Goal: Use online tool/utility: Utilize a website feature to perform a specific function

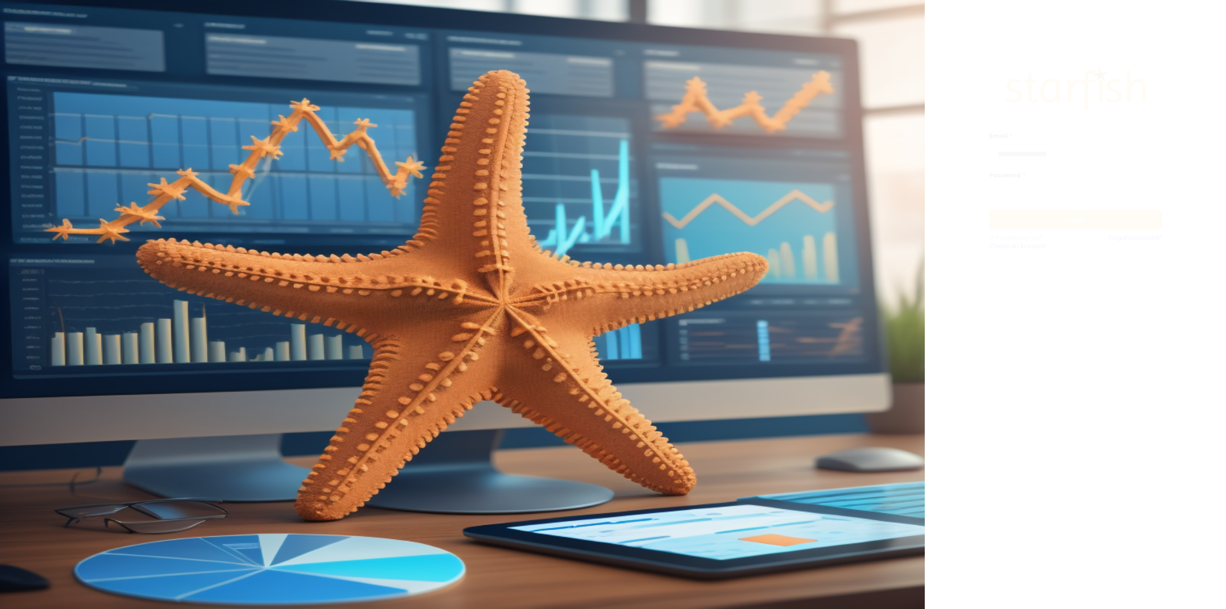
click at [1031, 154] on input "email" at bounding box center [1076, 153] width 172 height 19
type input "**********"
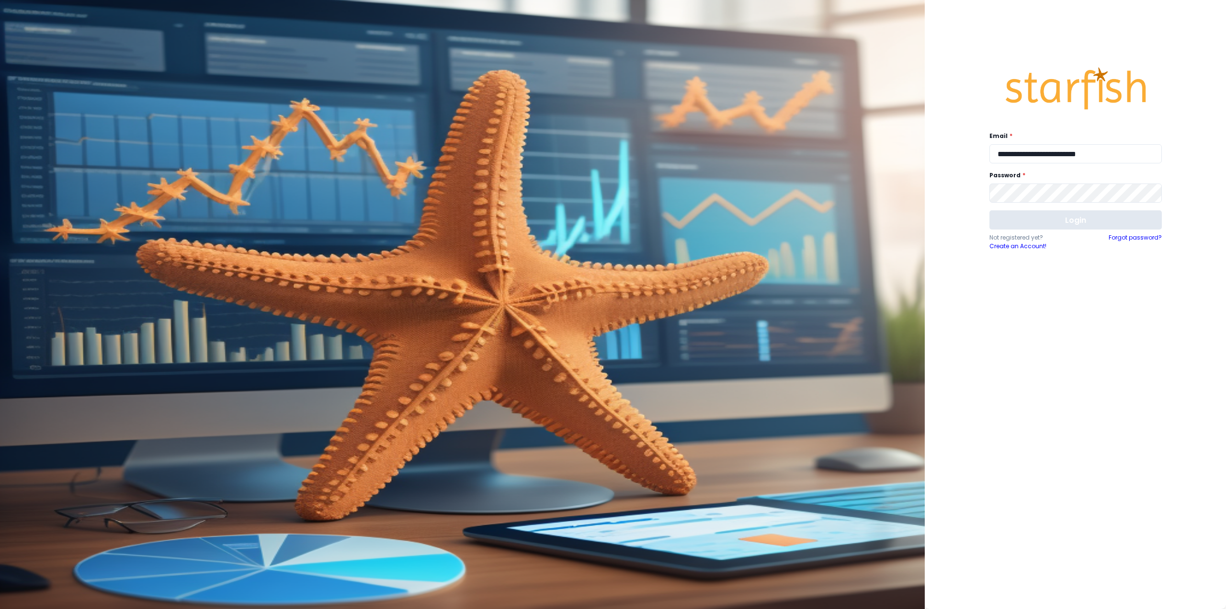
click at [1047, 223] on button "Login" at bounding box center [1076, 219] width 172 height 19
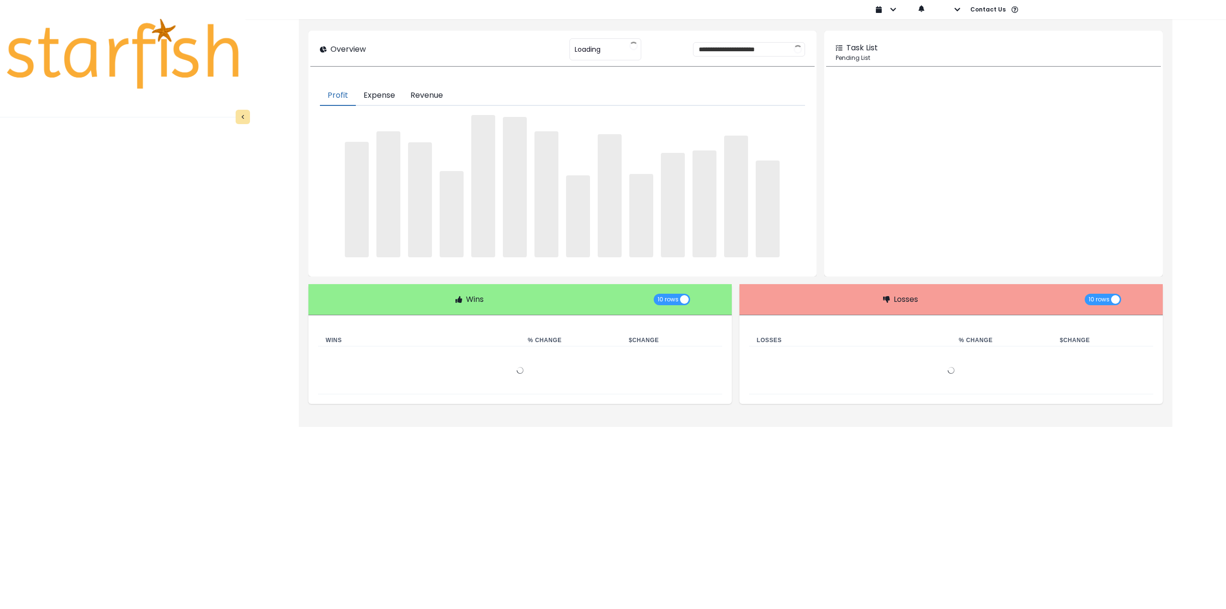
type input "********"
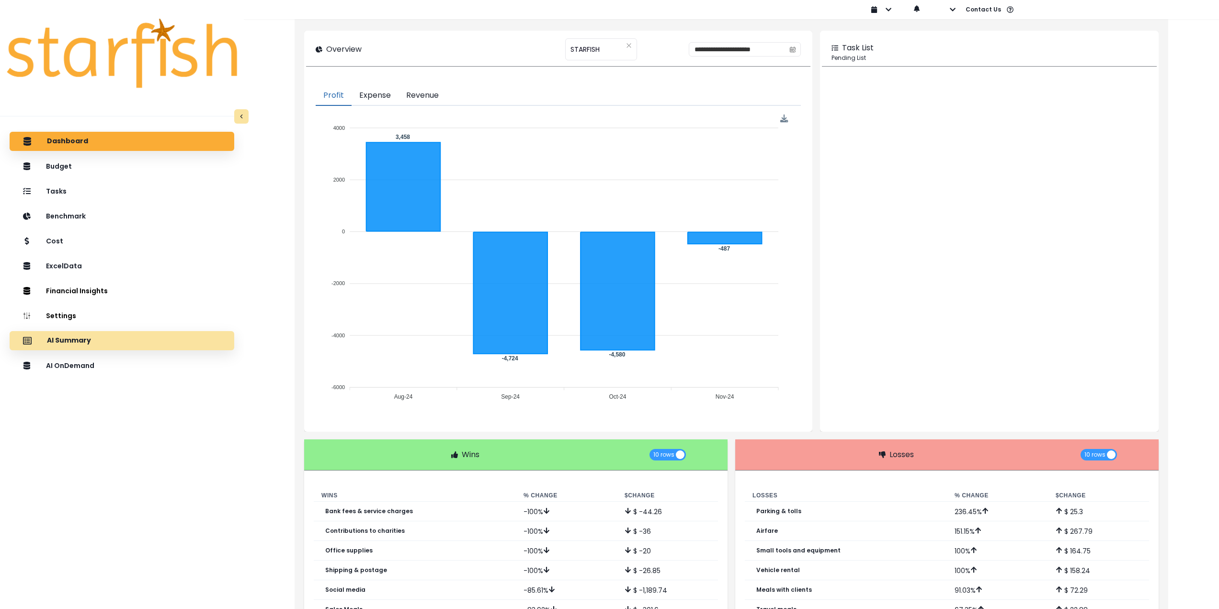
click at [108, 342] on div "AI Summary" at bounding box center [121, 340] width 209 height 20
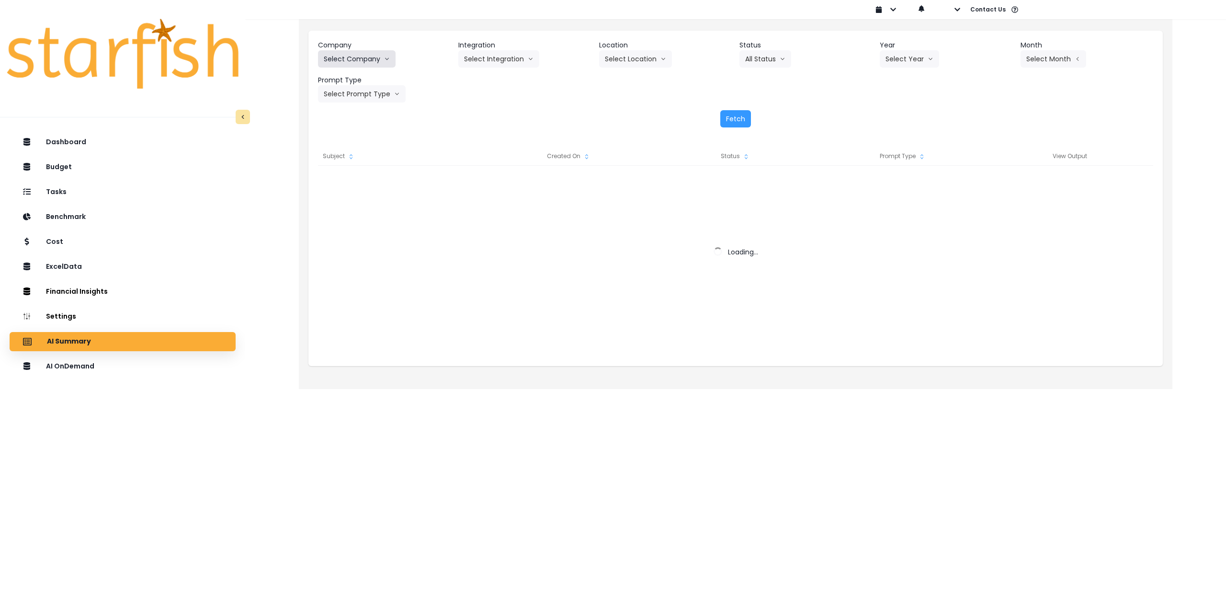
click at [349, 57] on button "Select Company" at bounding box center [357, 58] width 78 height 17
click at [356, 59] on button "Select Company" at bounding box center [357, 58] width 78 height 17
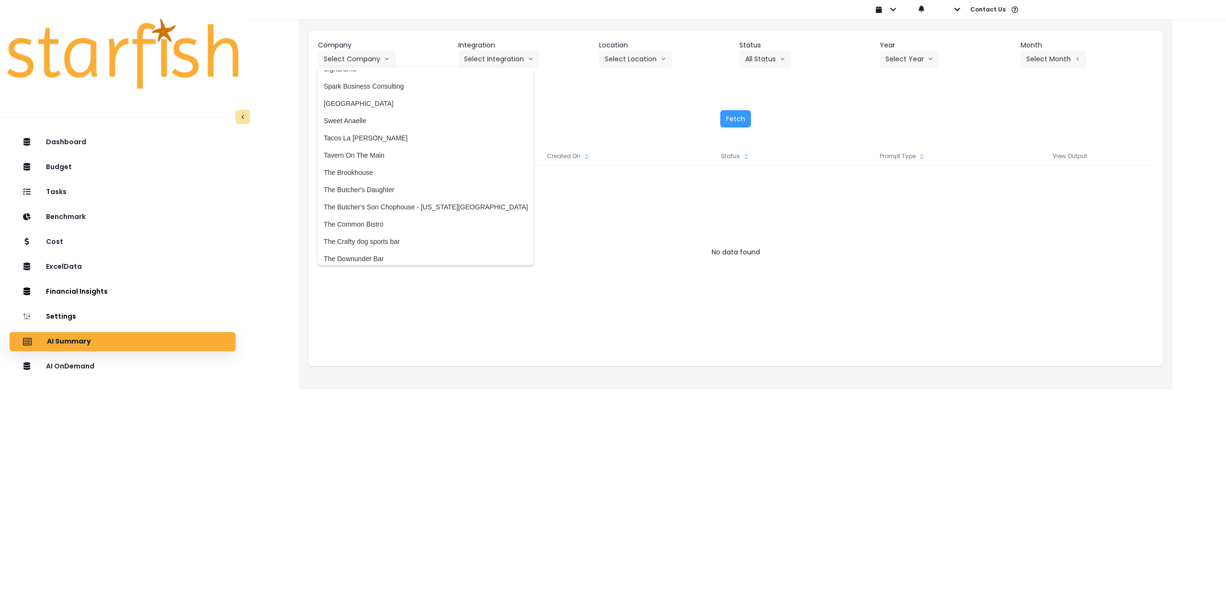
scroll to position [1868, 0]
click at [362, 141] on span "Tacos La [PERSON_NAME]" at bounding box center [426, 142] width 204 height 10
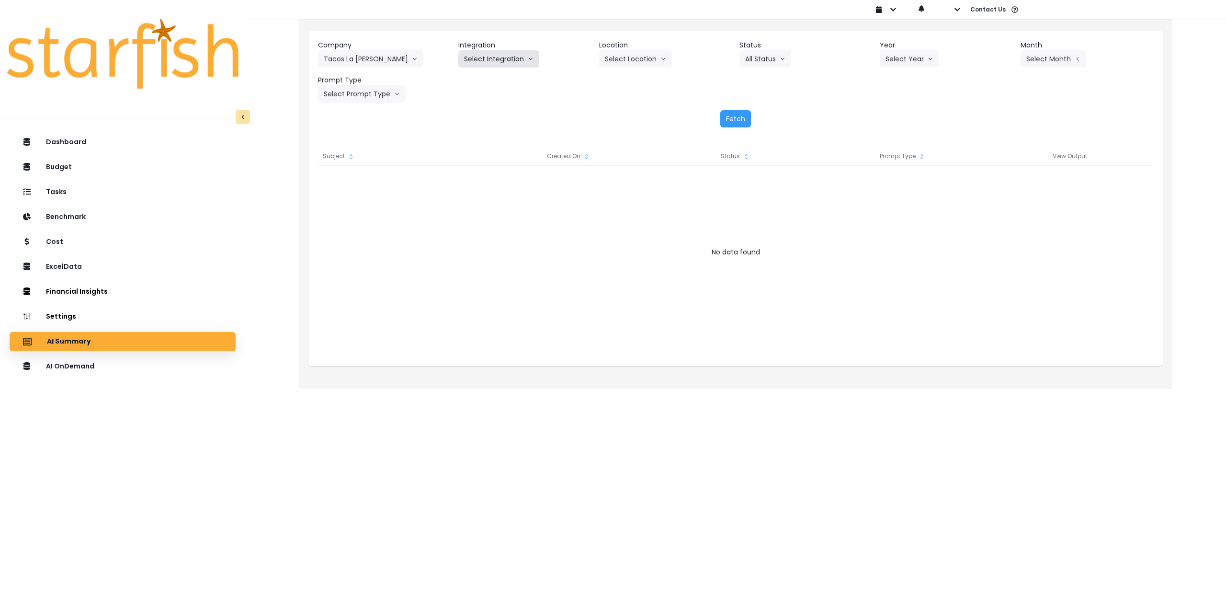
click at [501, 60] on button "Select Integration" at bounding box center [498, 58] width 81 height 17
click at [487, 131] on span "botanica" at bounding box center [491, 131] width 55 height 10
click at [623, 55] on button "Select Location" at bounding box center [635, 58] width 73 height 17
click at [619, 85] on li "All Locations" at bounding box center [623, 78] width 49 height 17
click at [918, 60] on button "Select Year" at bounding box center [909, 58] width 59 height 17
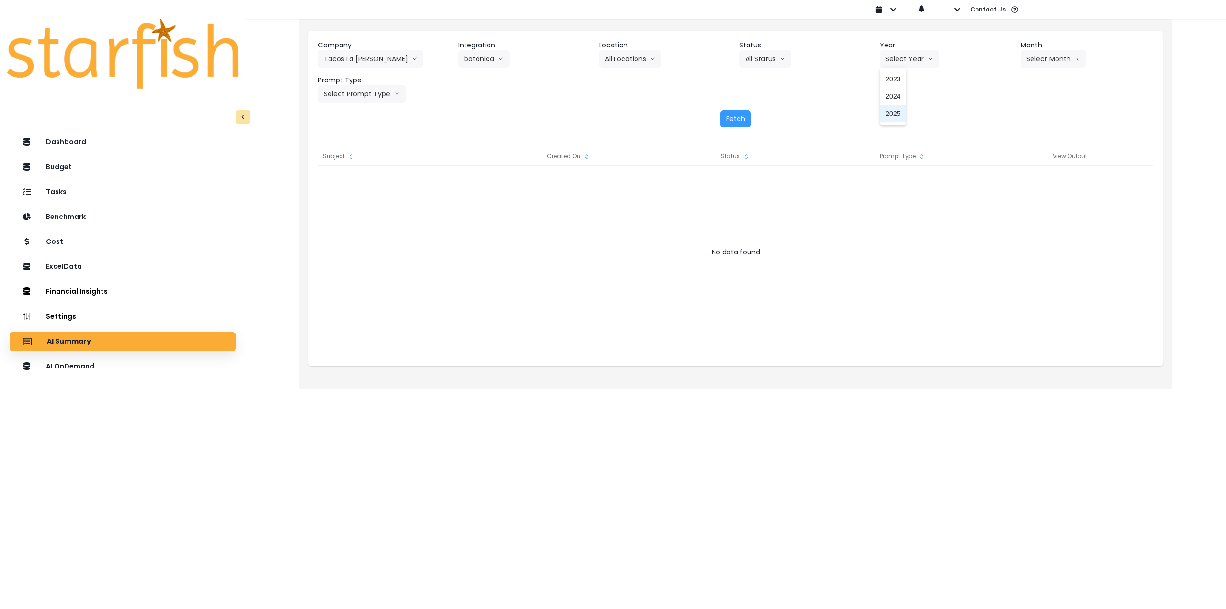
click at [901, 111] on li "2025" at bounding box center [893, 113] width 26 height 17
click at [1019, 58] on div "Company Tacos La [PERSON_NAME] 86 Costs Asti Bagel Cafe Balance Grille Bald Gin…" at bounding box center [735, 71] width 835 height 62
click at [1039, 62] on button "Select Month" at bounding box center [1054, 58] width 66 height 17
click at [1002, 163] on span "July" at bounding box center [1005, 165] width 19 height 10
click at [358, 91] on button "Select Prompt Type" at bounding box center [362, 93] width 88 height 17
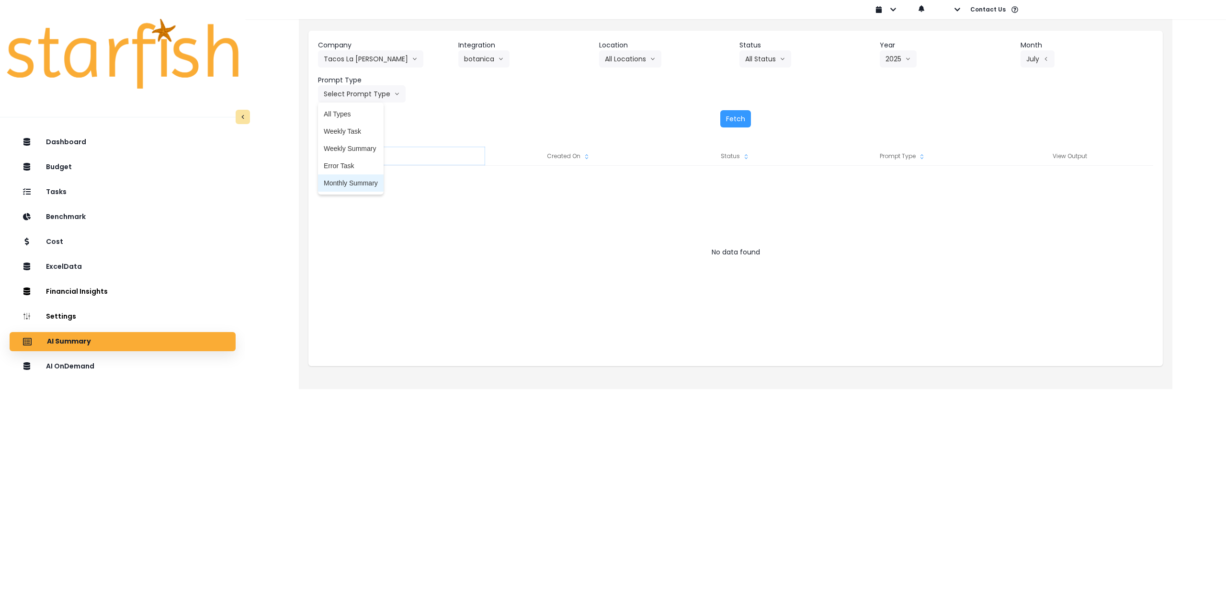
drag, startPoint x: 355, startPoint y: 184, endPoint x: 417, endPoint y: 164, distance: 64.8
click at [355, 184] on span "Monthly Summary" at bounding box center [351, 183] width 54 height 10
click at [743, 119] on button "Fetch" at bounding box center [735, 118] width 31 height 17
click at [368, 96] on button "Monthly Summary" at bounding box center [359, 93] width 83 height 17
click at [481, 120] on div "Fetch" at bounding box center [735, 118] width 835 height 17
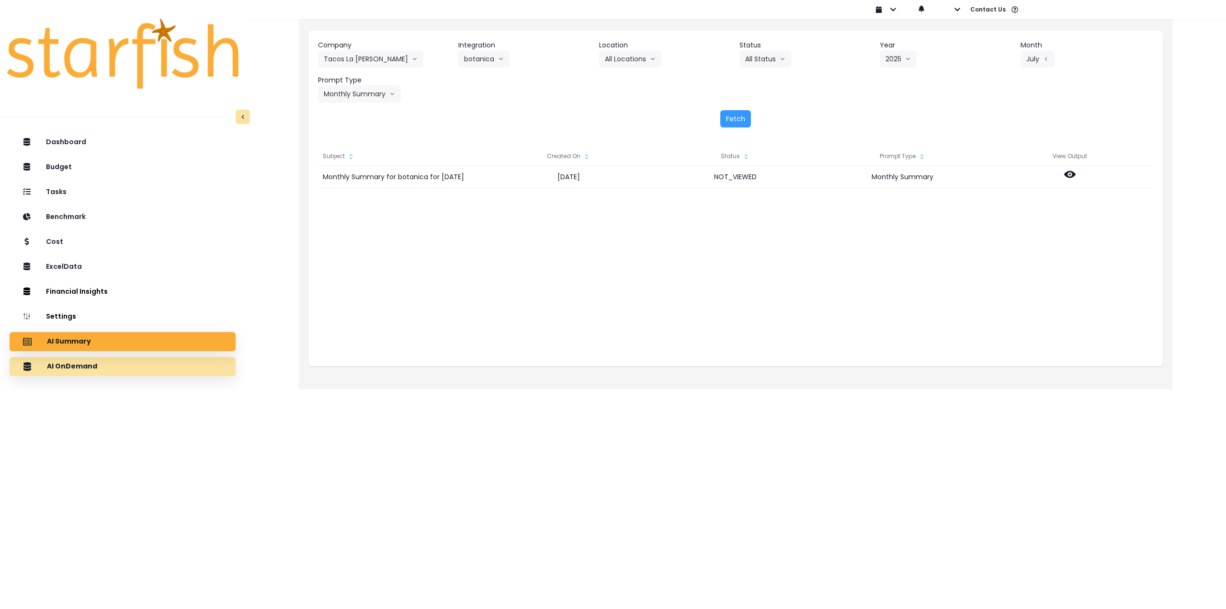
click at [113, 366] on div "AI OnDemand" at bounding box center [122, 366] width 211 height 20
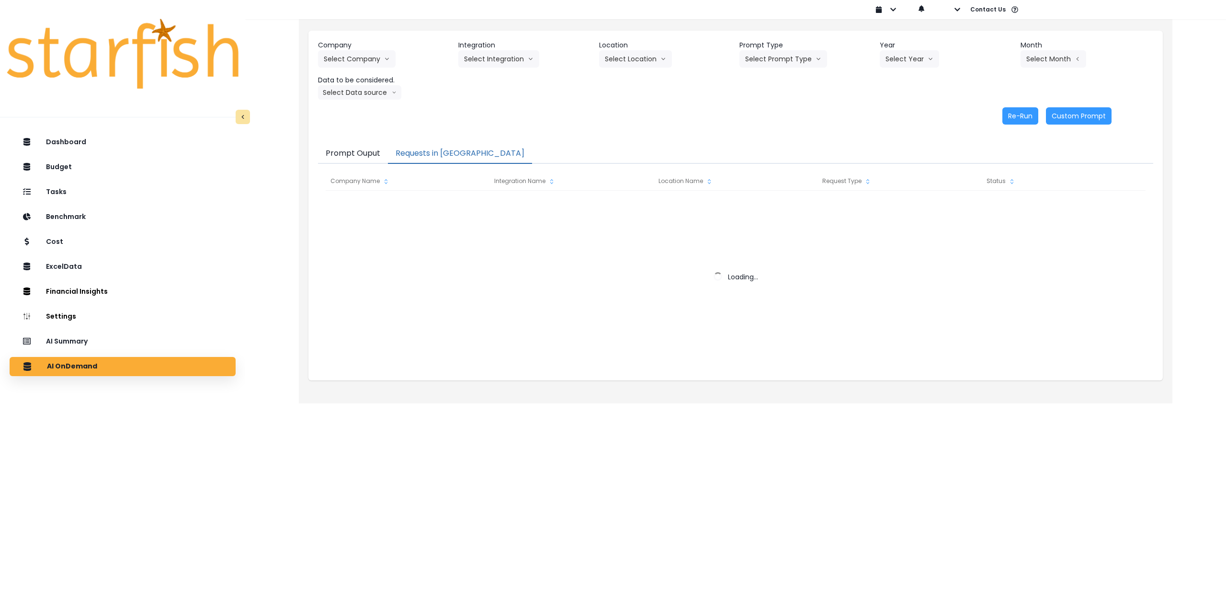
click at [439, 155] on button "Requests in [GEOGRAPHIC_DATA]" at bounding box center [460, 154] width 144 height 20
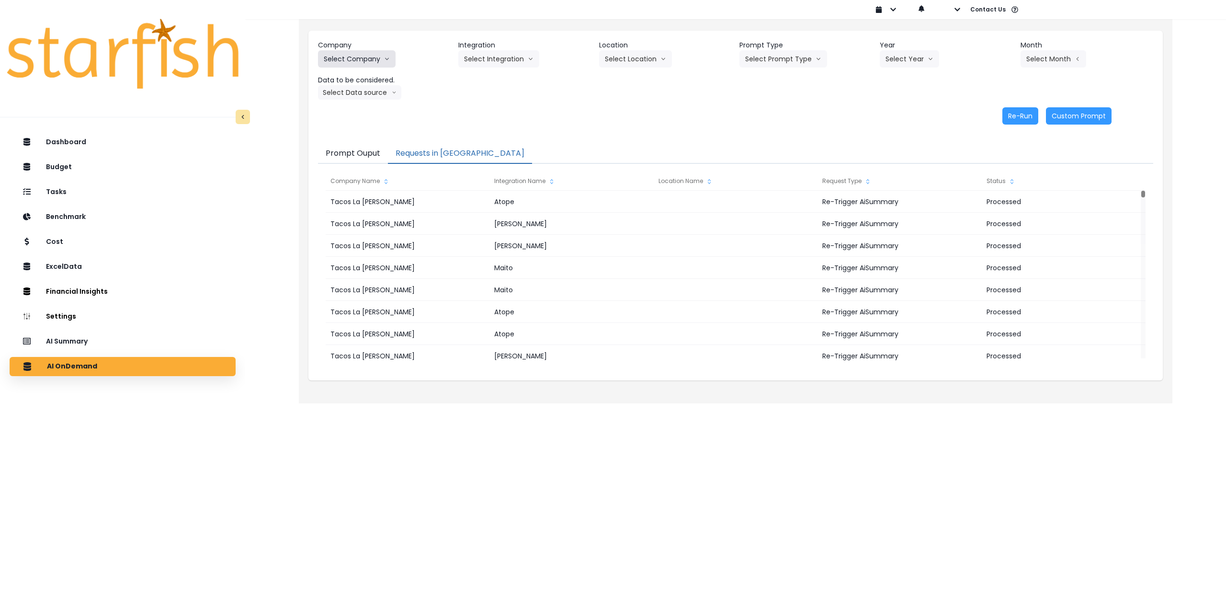
click at [353, 58] on button "Select Company" at bounding box center [357, 58] width 78 height 17
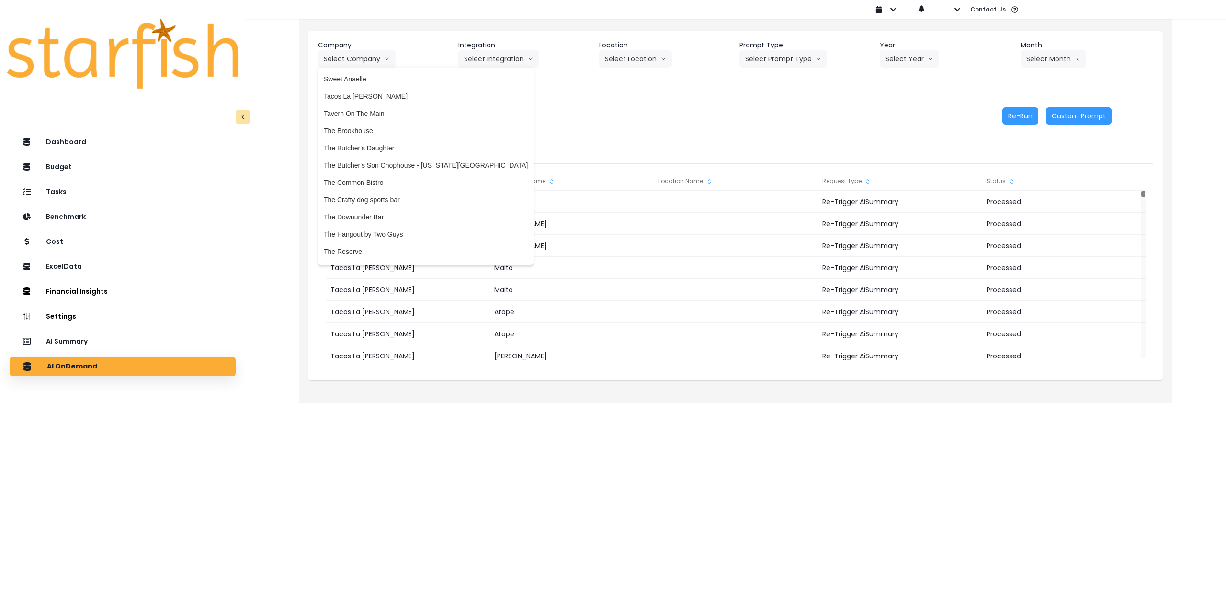
scroll to position [1916, 0]
click at [380, 89] on li "Tacos La [PERSON_NAME]" at bounding box center [426, 94] width 216 height 17
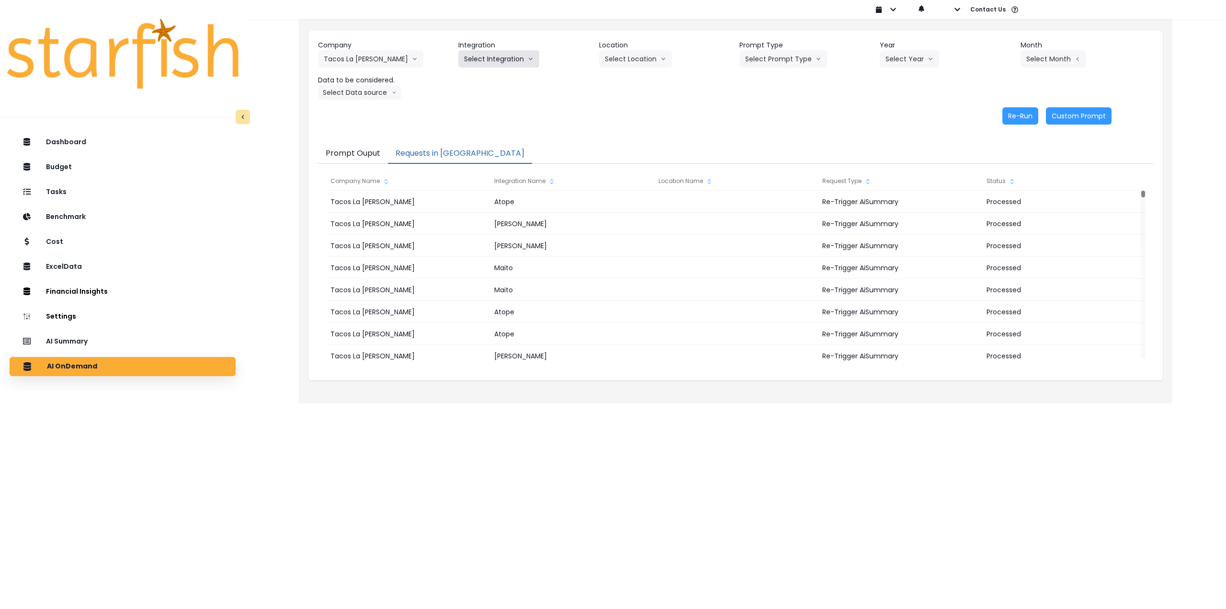
click at [494, 52] on button "Select Integration" at bounding box center [498, 58] width 81 height 17
click at [497, 137] on li "botanica" at bounding box center [491, 130] width 67 height 17
click at [633, 59] on button "Select Location" at bounding box center [635, 58] width 73 height 17
click at [623, 79] on span "All Locations" at bounding box center [624, 79] width 38 height 10
click at [779, 56] on button "Select Prompt Type" at bounding box center [784, 58] width 88 height 17
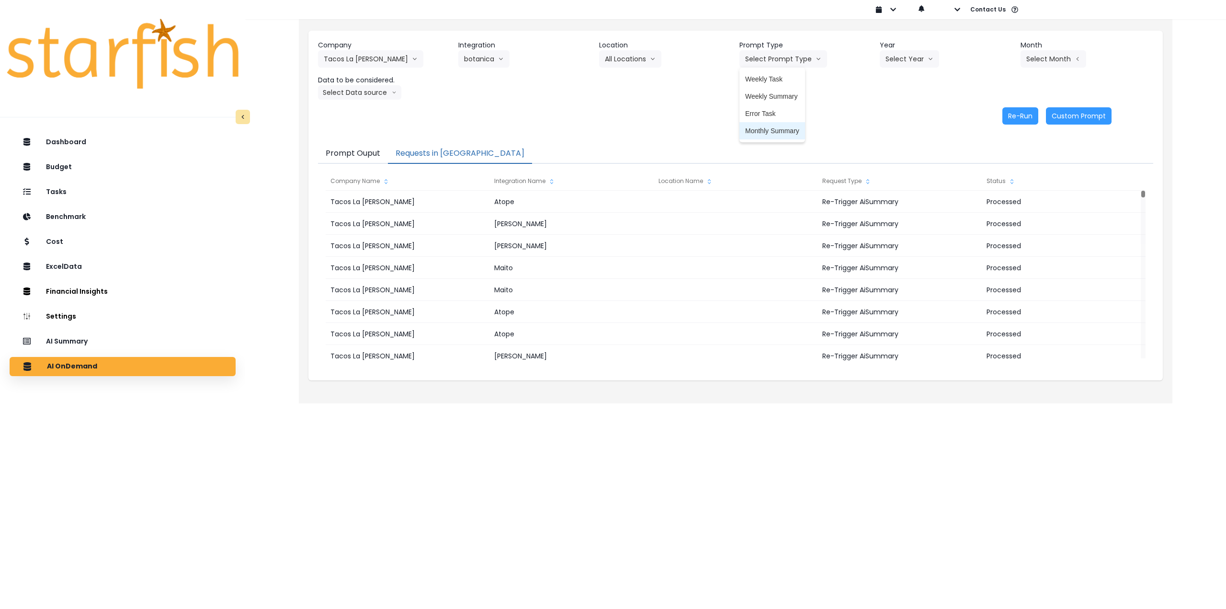
click at [767, 126] on span "Monthly Summary" at bounding box center [772, 131] width 54 height 10
click at [908, 62] on button "Select Year" at bounding box center [909, 58] width 59 height 17
click at [893, 114] on span "2025" at bounding box center [893, 114] width 15 height 10
click at [1057, 53] on button "Select Month" at bounding box center [1054, 58] width 66 height 17
click at [997, 165] on span "July" at bounding box center [1005, 165] width 19 height 10
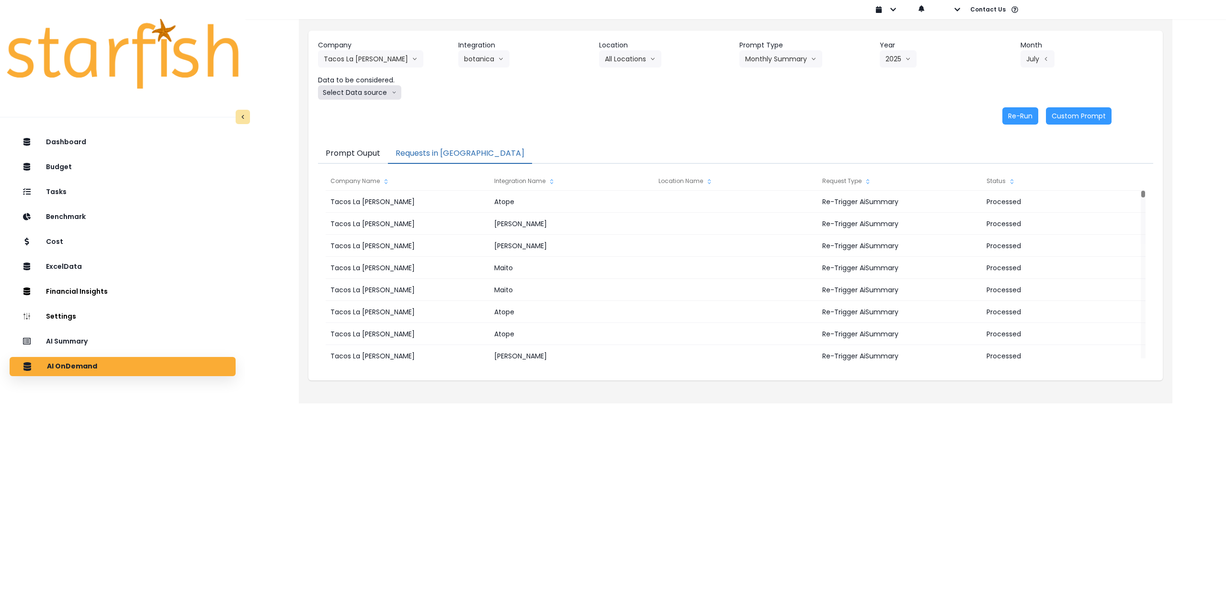
click at [370, 95] on button "Select Data source" at bounding box center [359, 92] width 83 height 14
drag, startPoint x: 367, startPoint y: 109, endPoint x: 475, endPoint y: 112, distance: 108.3
click at [367, 109] on span "Comparison overtime" at bounding box center [356, 111] width 64 height 10
click at [1021, 116] on button "Re-Run" at bounding box center [1020, 115] width 36 height 17
click at [389, 90] on button "Comparison overtime" at bounding box center [364, 92] width 93 height 14
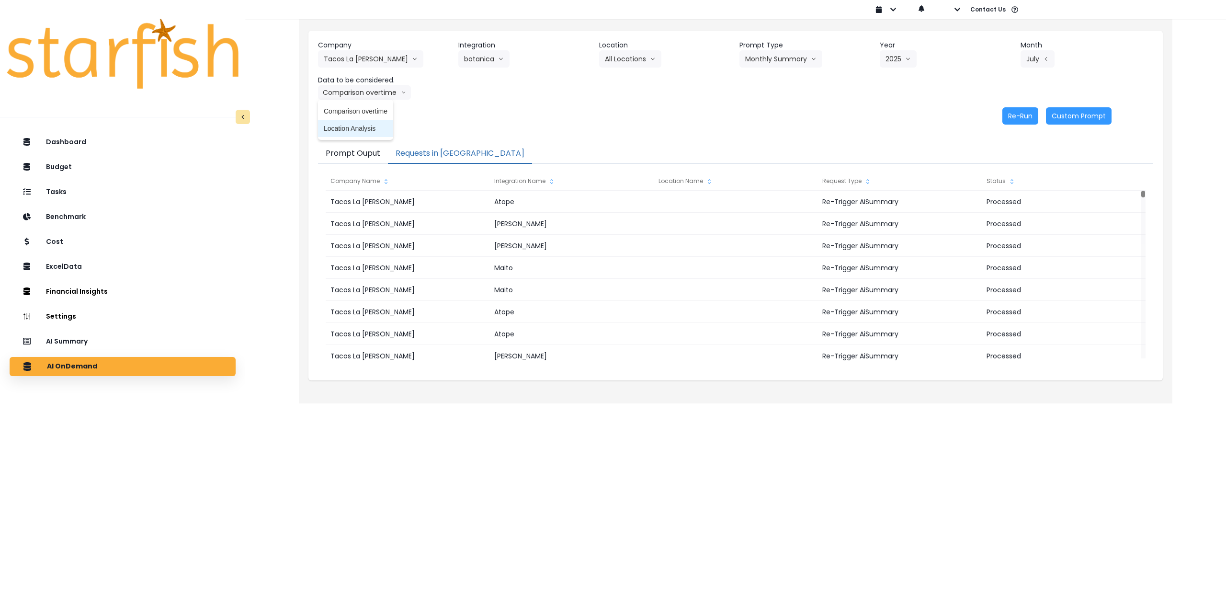
click at [370, 129] on span "Location Analysis" at bounding box center [356, 129] width 64 height 10
click at [1024, 114] on button "Re-Run" at bounding box center [1020, 115] width 36 height 17
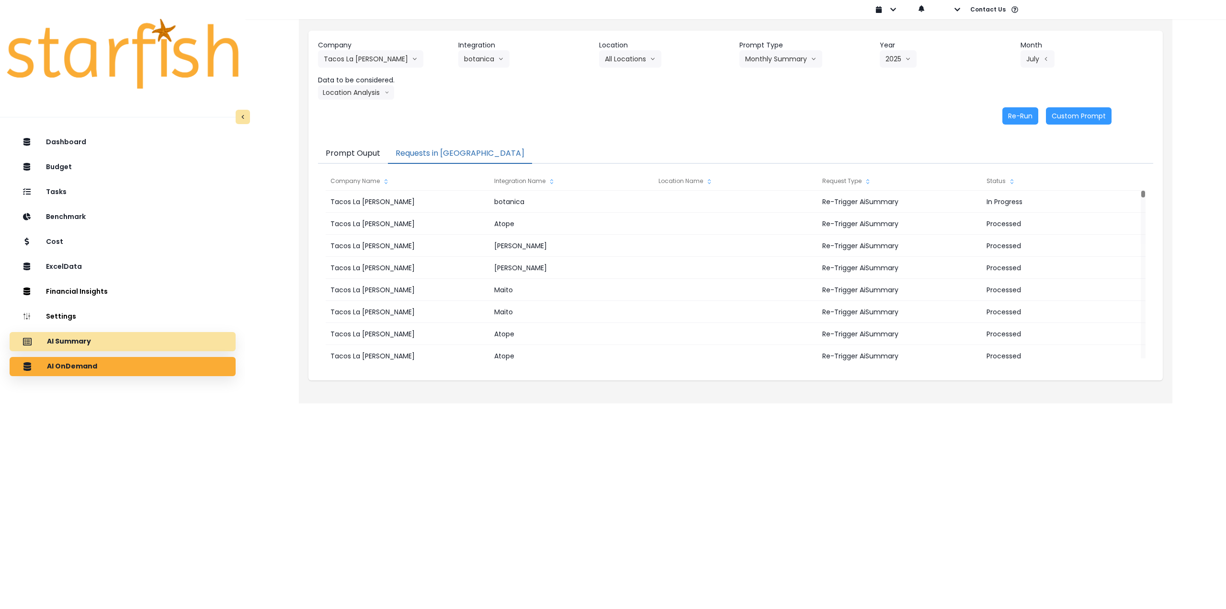
click at [137, 336] on div "AI Summary" at bounding box center [122, 341] width 211 height 20
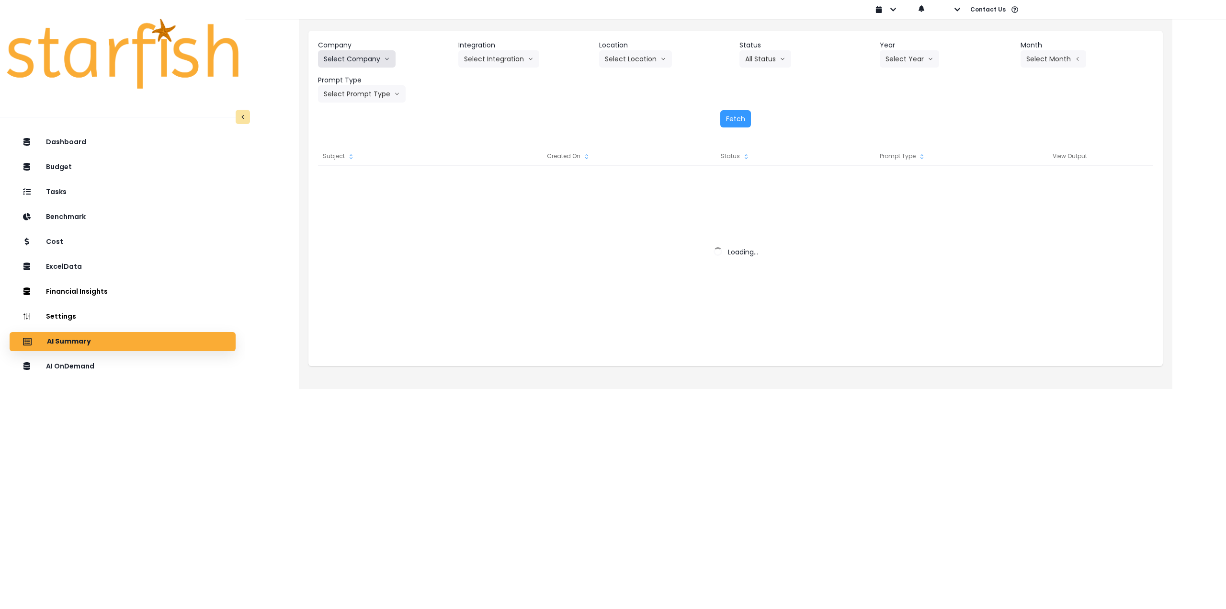
click at [362, 63] on button "Select Company" at bounding box center [357, 58] width 78 height 17
click at [363, 51] on button "Select Company" at bounding box center [357, 58] width 78 height 17
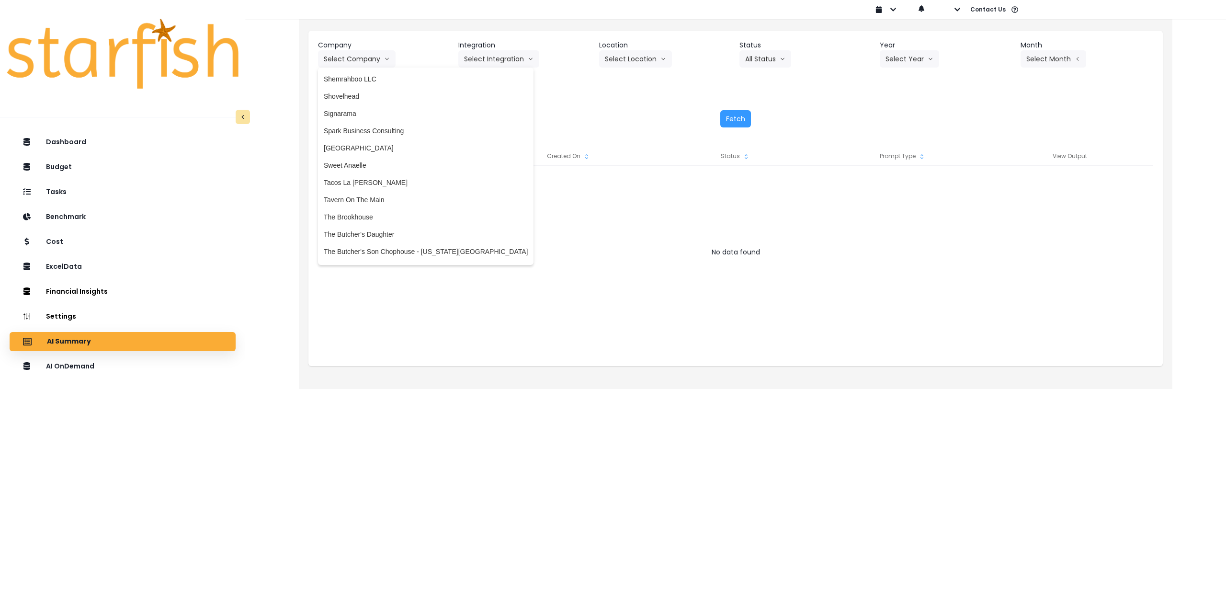
scroll to position [1772, 0]
click at [366, 238] on span "Tacos La [PERSON_NAME]" at bounding box center [426, 238] width 204 height 10
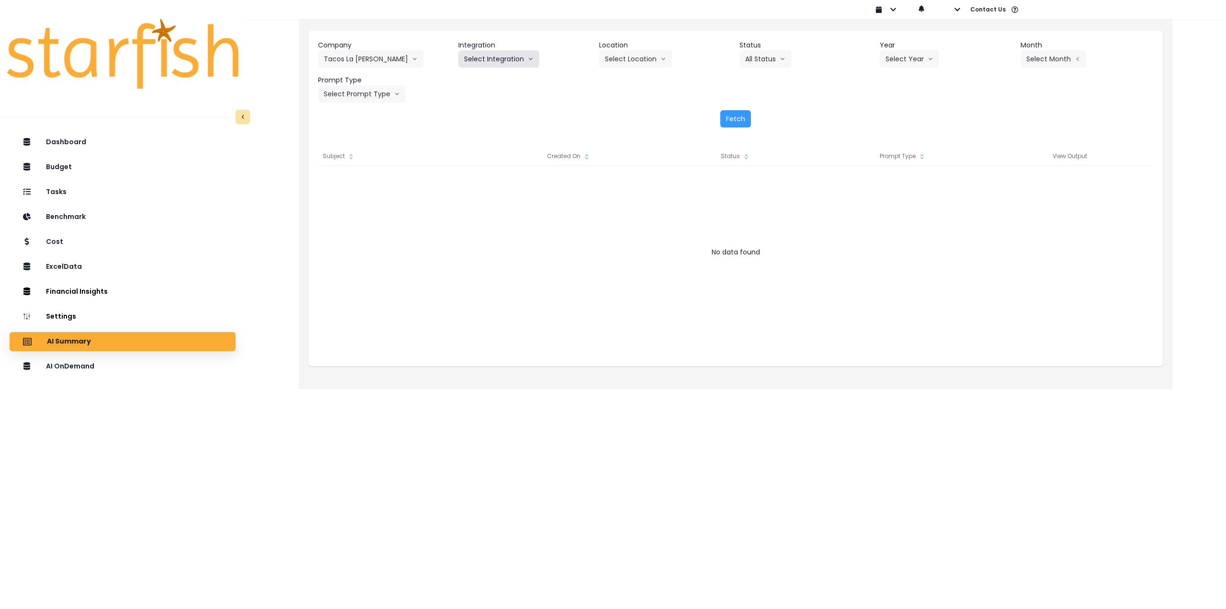
click at [504, 55] on button "Select Integration" at bounding box center [498, 58] width 81 height 17
click at [480, 215] on span "Maito" at bounding box center [491, 217] width 55 height 10
click at [644, 55] on button "Select Location" at bounding box center [635, 58] width 73 height 17
click at [623, 84] on li "All Locations" at bounding box center [623, 78] width 49 height 17
click at [888, 61] on button "Select Year" at bounding box center [909, 58] width 59 height 17
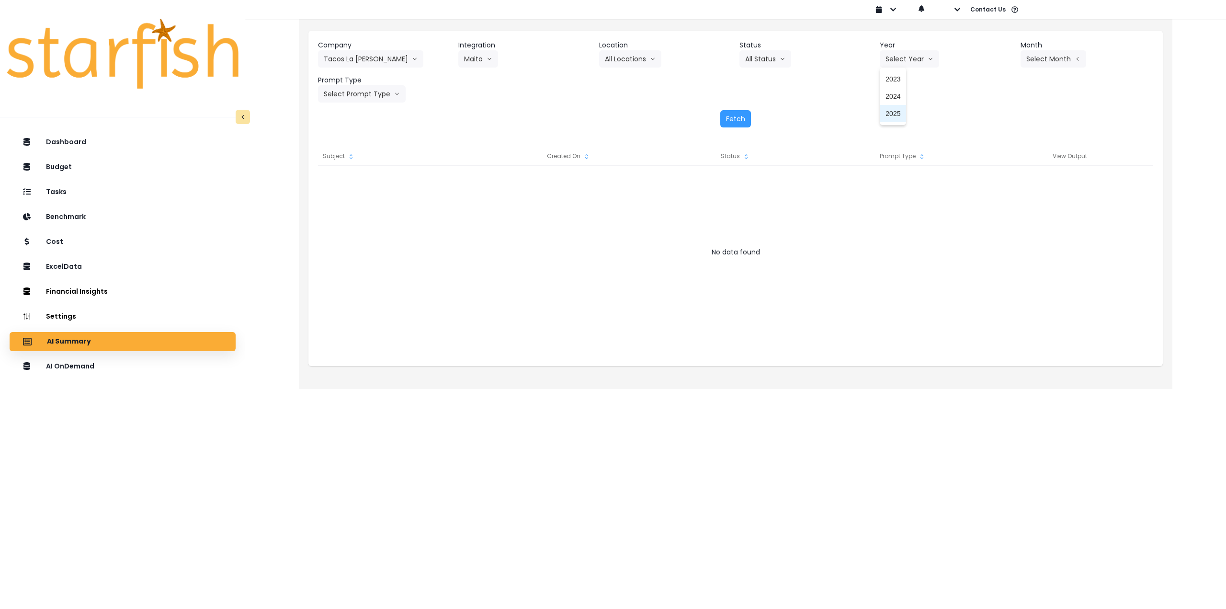
drag, startPoint x: 893, startPoint y: 110, endPoint x: 949, endPoint y: 88, distance: 60.7
click at [893, 111] on span "2025" at bounding box center [893, 114] width 15 height 10
click at [1046, 54] on button "Select Month" at bounding box center [1054, 58] width 66 height 17
click at [1006, 167] on span "July" at bounding box center [1005, 165] width 19 height 10
click at [361, 95] on button "Select Prompt Type" at bounding box center [362, 93] width 88 height 17
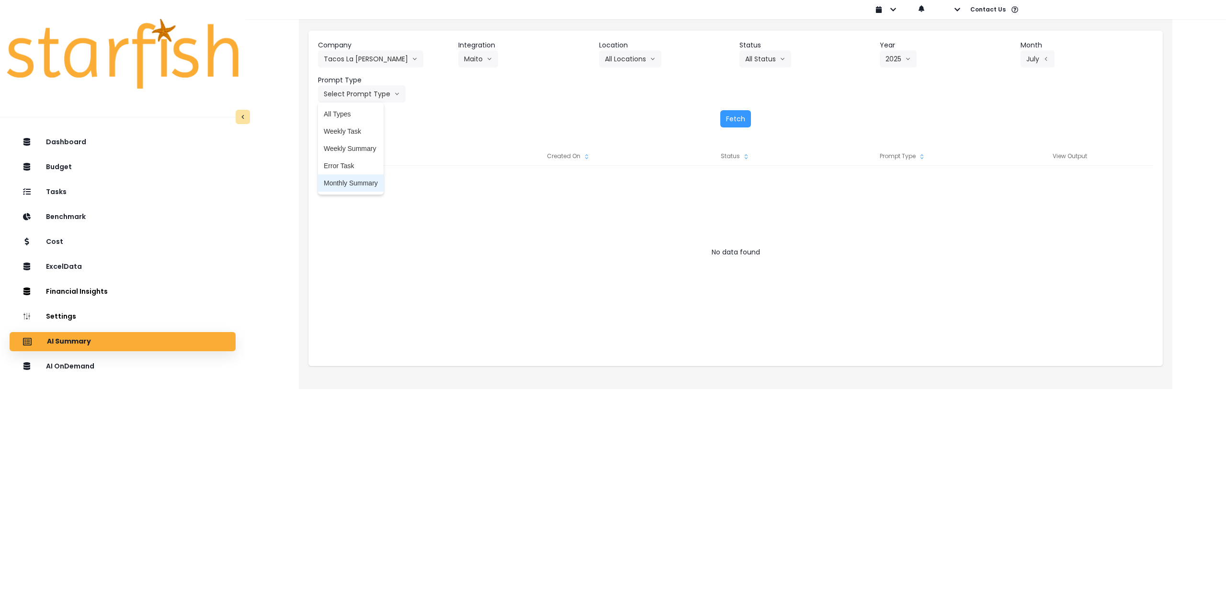
click at [351, 181] on span "Monthly Summary" at bounding box center [351, 183] width 54 height 10
click at [733, 120] on button "Fetch" at bounding box center [735, 118] width 31 height 17
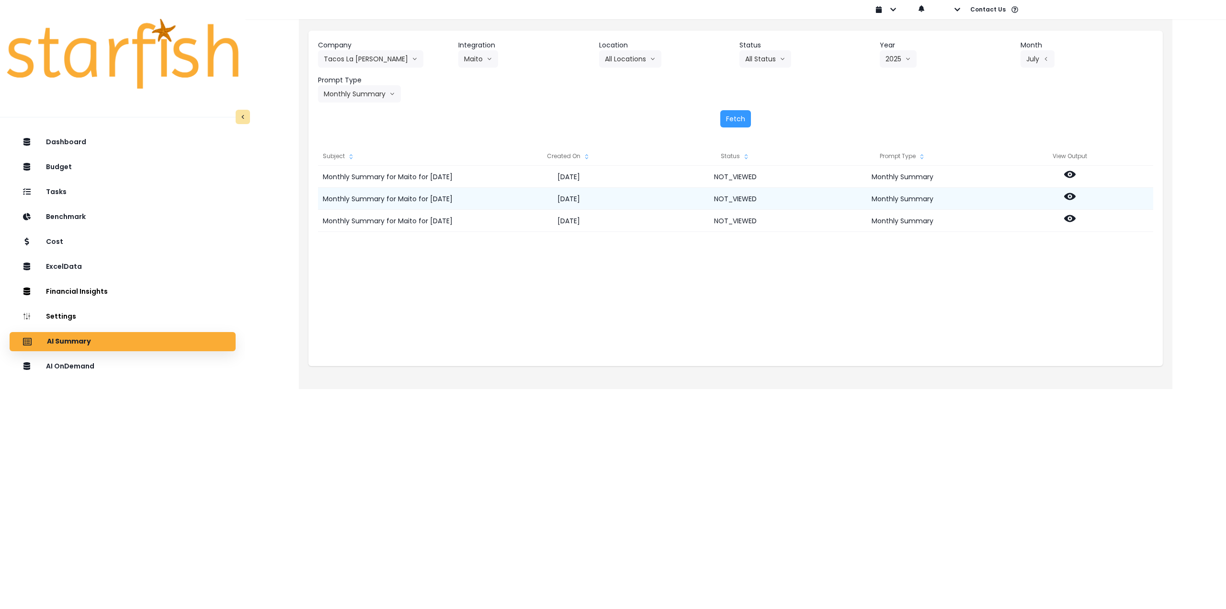
click at [1068, 194] on icon at bounding box center [1069, 196] width 11 height 7
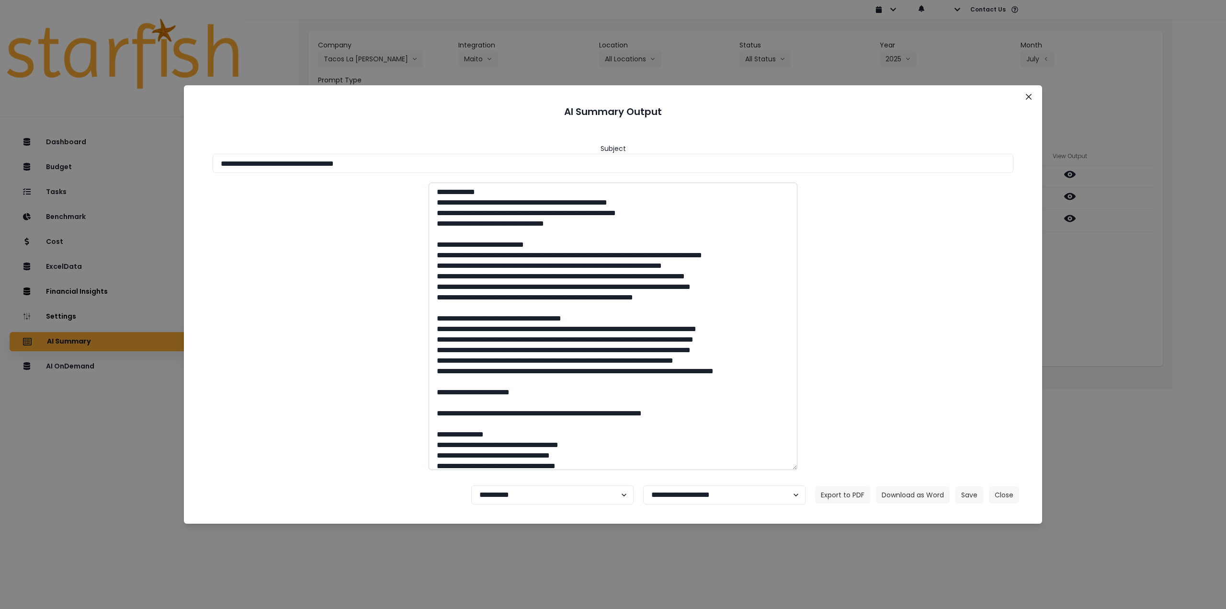
drag, startPoint x: 305, startPoint y: 164, endPoint x: 533, endPoint y: 184, distance: 229.4
click at [479, 166] on input "**********" at bounding box center [613, 163] width 801 height 19
click at [927, 490] on button "Download as Word" at bounding box center [913, 494] width 74 height 17
click at [1109, 268] on div "**********" at bounding box center [613, 304] width 1226 height 609
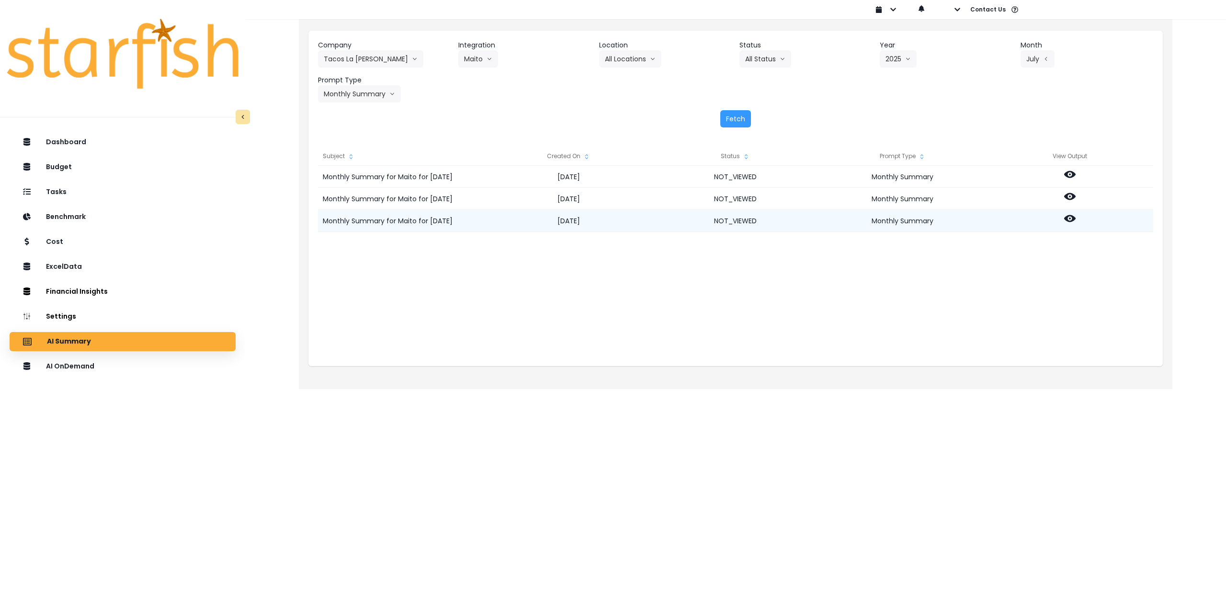
click at [1073, 218] on icon at bounding box center [1069, 218] width 11 height 7
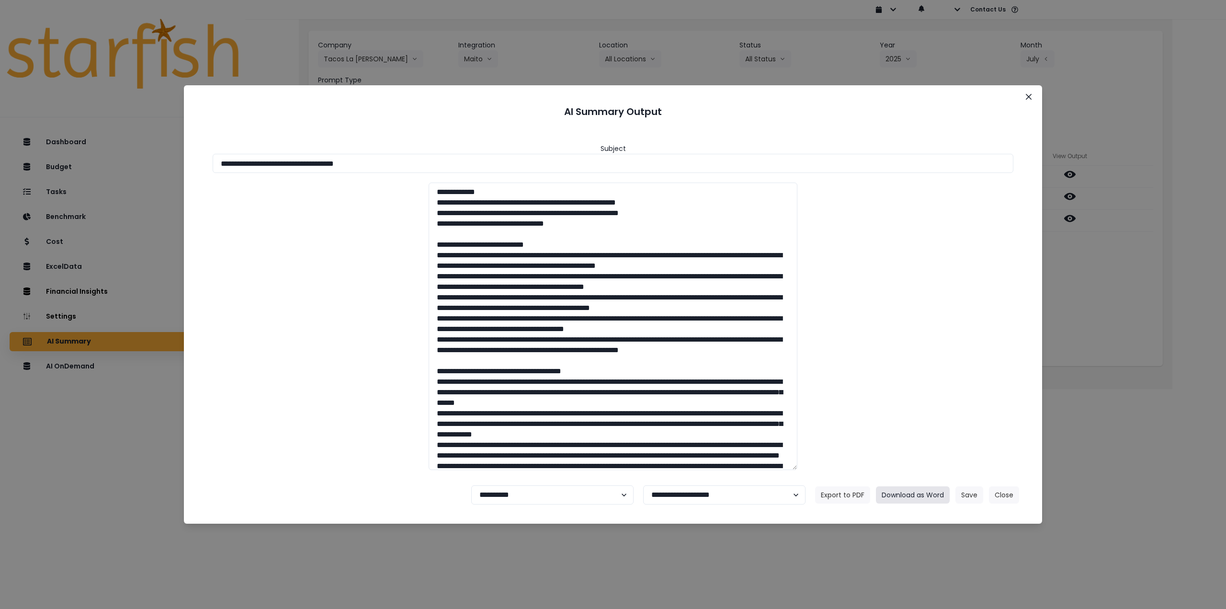
click at [910, 493] on button "Download as Word" at bounding box center [913, 494] width 74 height 17
click at [556, 496] on select "**********" at bounding box center [552, 494] width 162 height 19
select select "********"
click at [471, 485] on select "**********" at bounding box center [552, 494] width 162 height 19
click at [965, 495] on button "Save" at bounding box center [970, 494] width 28 height 17
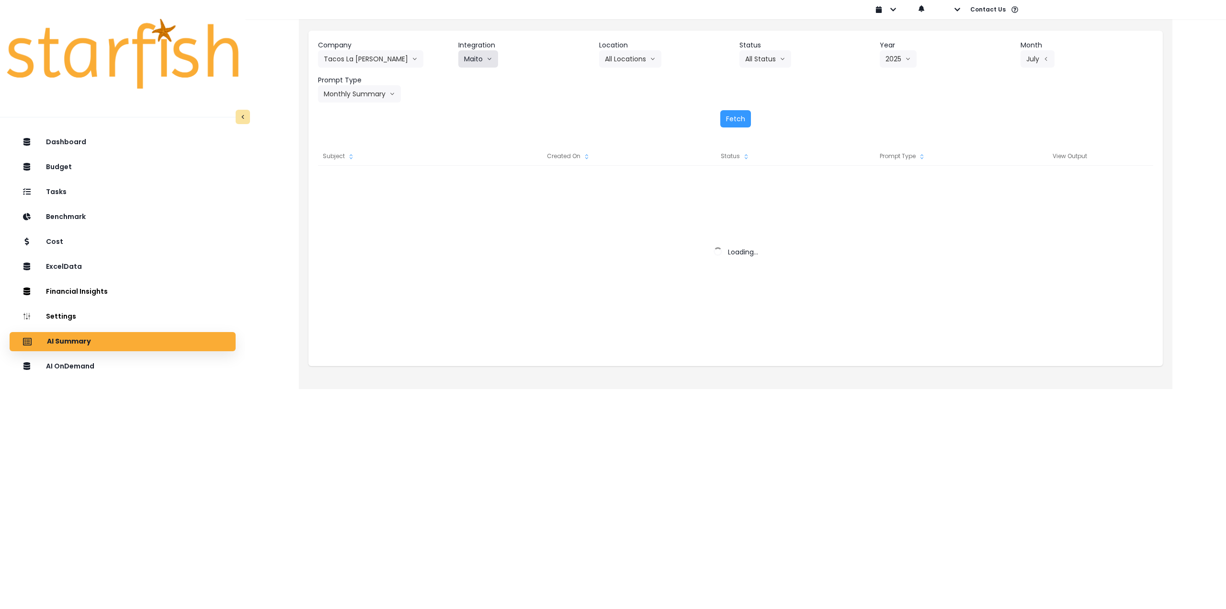
click at [475, 57] on button "Maito" at bounding box center [478, 58] width 40 height 17
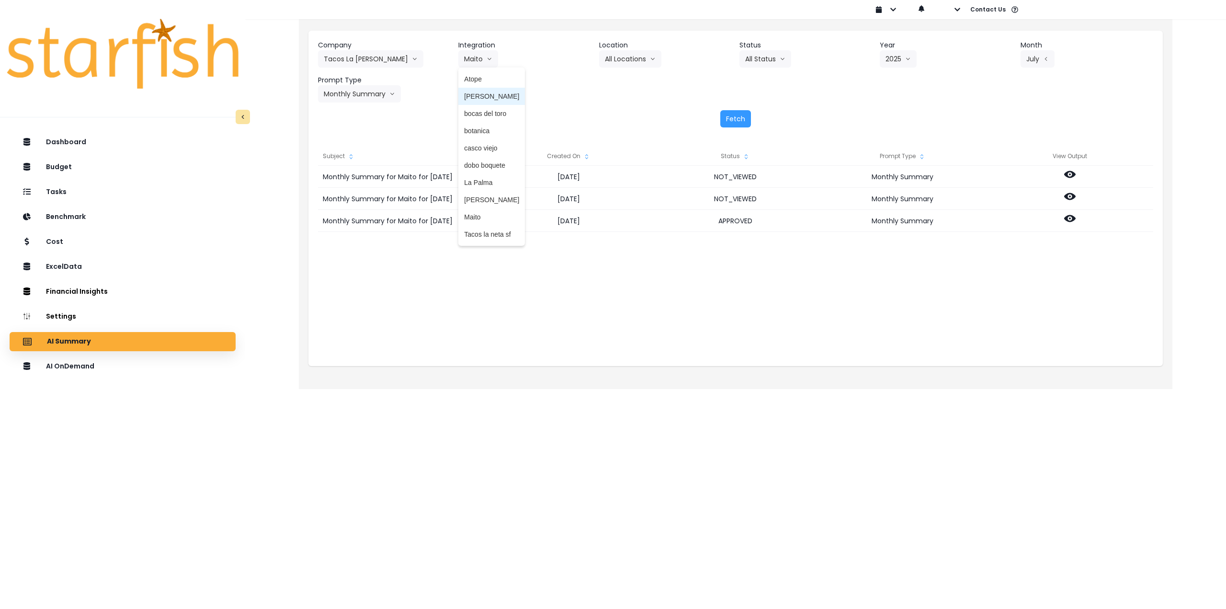
click at [482, 100] on span "[PERSON_NAME]" at bounding box center [491, 96] width 55 height 10
click at [737, 116] on button "Fetch" at bounding box center [735, 118] width 31 height 17
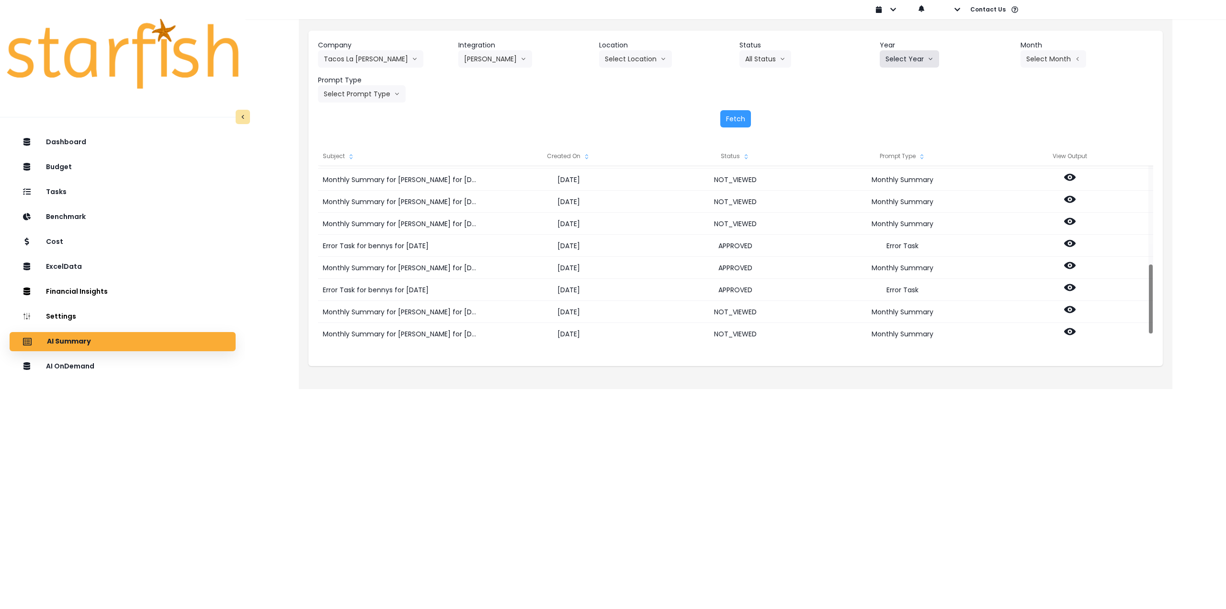
click at [896, 59] on button "Select Year" at bounding box center [909, 58] width 59 height 17
click at [897, 112] on span "2025" at bounding box center [893, 114] width 15 height 10
click at [1057, 61] on button "Select Month" at bounding box center [1054, 58] width 66 height 17
drag, startPoint x: 996, startPoint y: 166, endPoint x: 818, endPoint y: 162, distance: 178.2
click at [996, 167] on span "July" at bounding box center [1005, 165] width 19 height 10
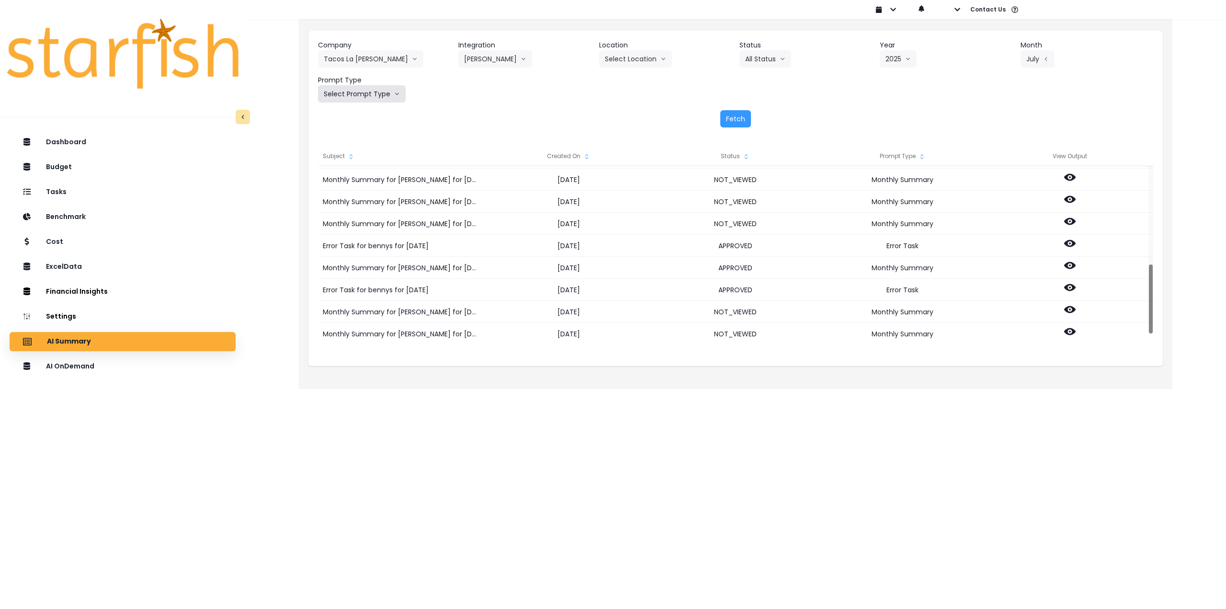
click at [361, 96] on button "Select Prompt Type" at bounding box center [362, 93] width 88 height 17
click at [346, 184] on span "Monthly Summary" at bounding box center [351, 183] width 54 height 10
click at [727, 119] on button "Fetch" at bounding box center [735, 118] width 31 height 17
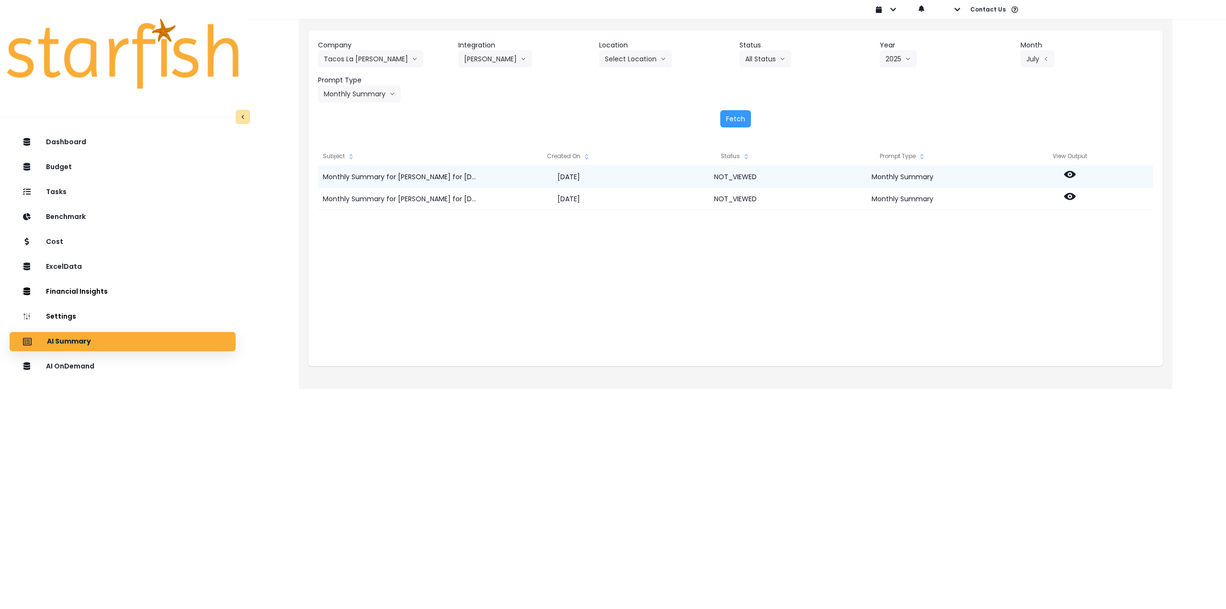
click at [1072, 172] on icon at bounding box center [1069, 174] width 11 height 7
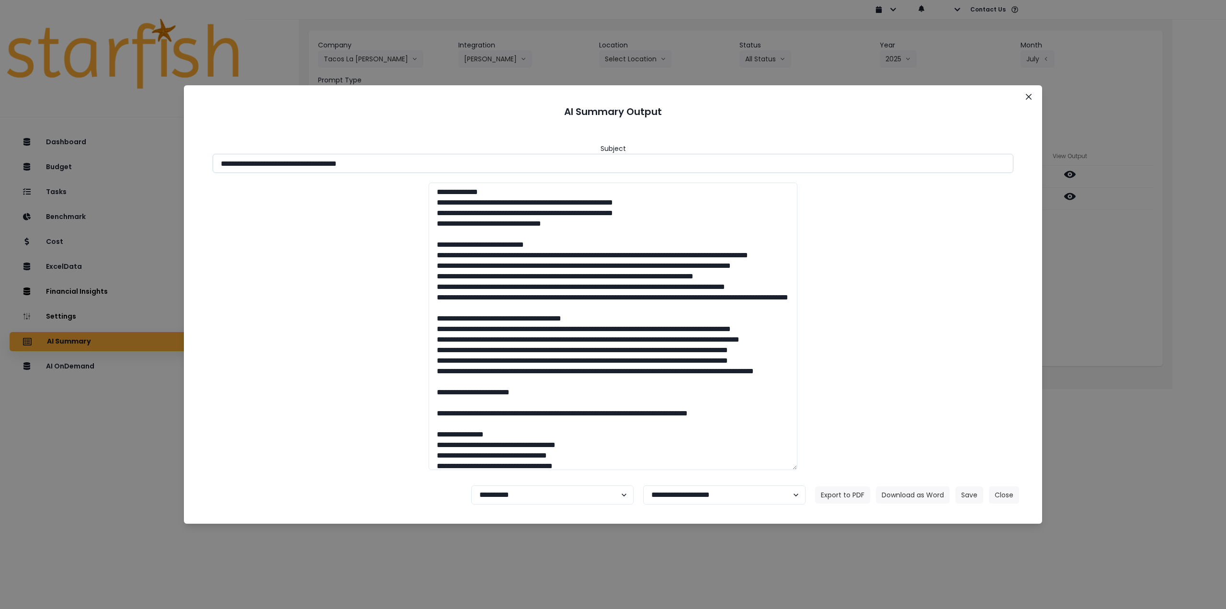
drag, startPoint x: 305, startPoint y: 163, endPoint x: 445, endPoint y: 168, distance: 139.9
click at [445, 168] on input "**********" at bounding box center [613, 163] width 801 height 19
click at [913, 491] on button "Download as Word" at bounding box center [913, 494] width 74 height 17
click at [1130, 320] on div "**********" at bounding box center [613, 304] width 1226 height 609
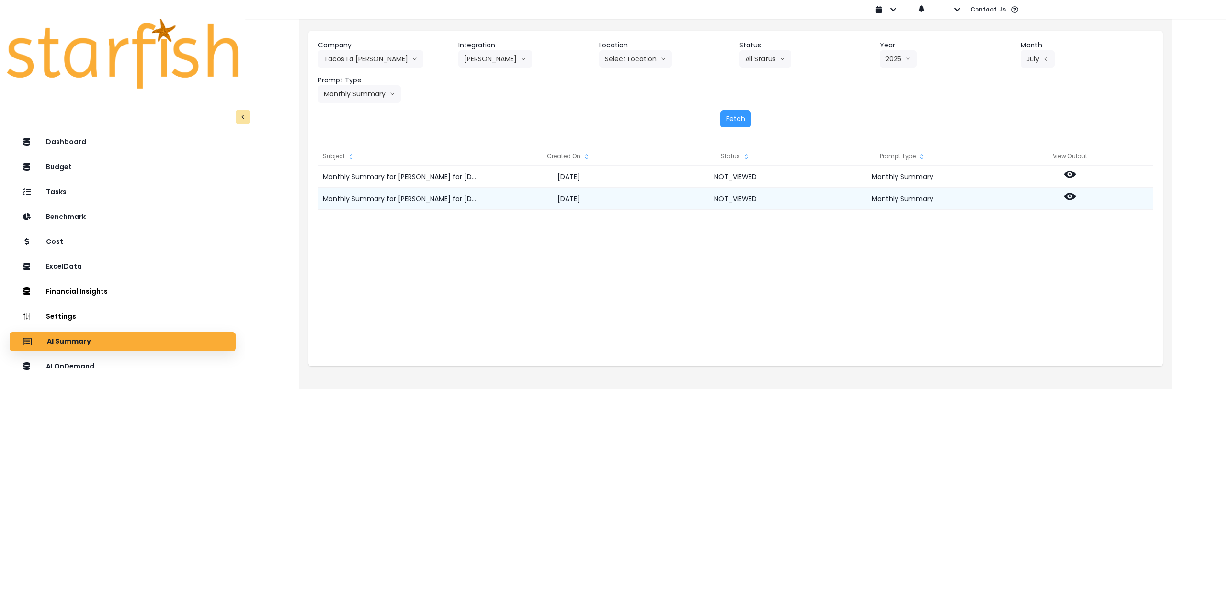
click at [1066, 198] on icon at bounding box center [1069, 196] width 11 height 7
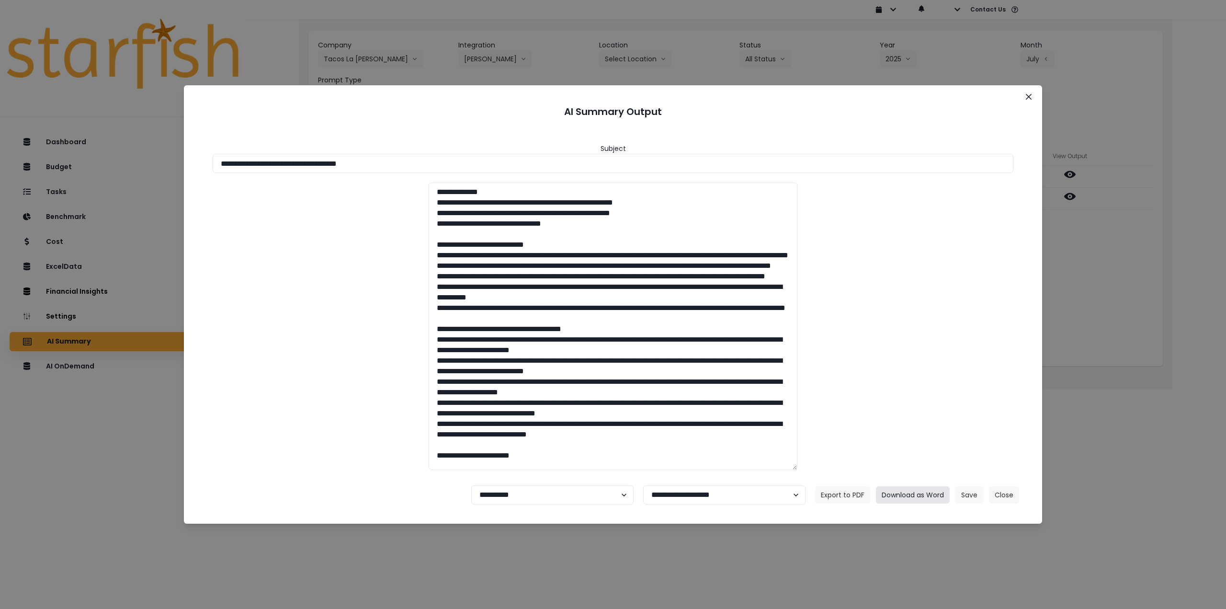
click at [917, 497] on button "Download as Word" at bounding box center [913, 494] width 74 height 17
click at [560, 492] on select "**********" at bounding box center [552, 494] width 162 height 19
select select "********"
click at [471, 485] on select "**********" at bounding box center [552, 494] width 162 height 19
click at [961, 494] on button "Save" at bounding box center [970, 494] width 28 height 17
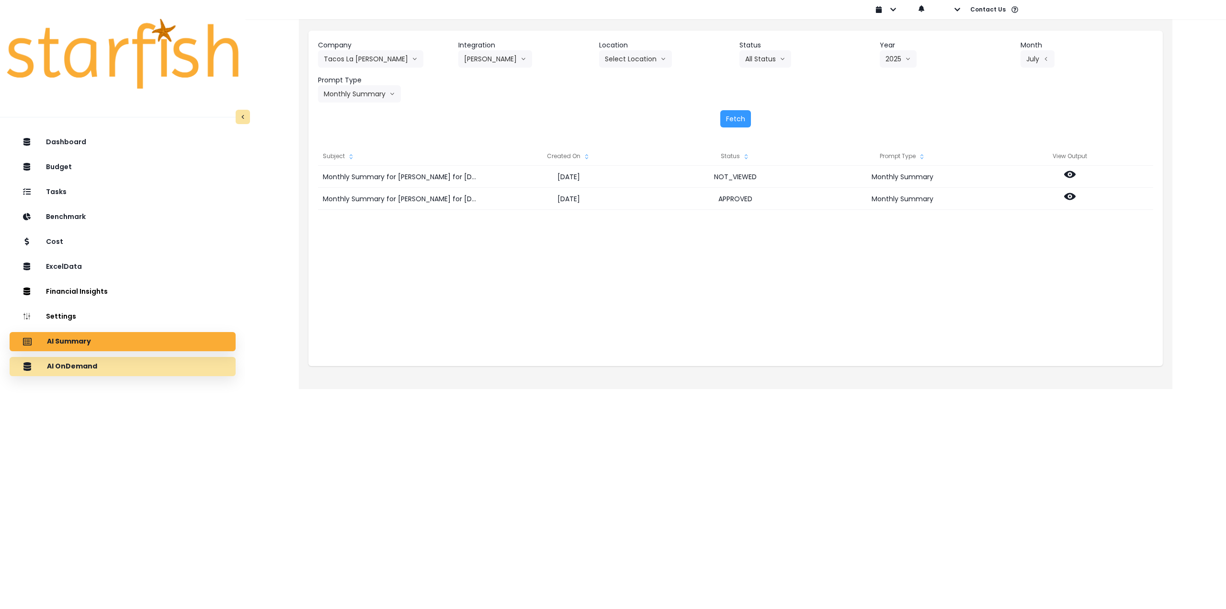
click at [101, 366] on div "AI OnDemand" at bounding box center [122, 366] width 211 height 20
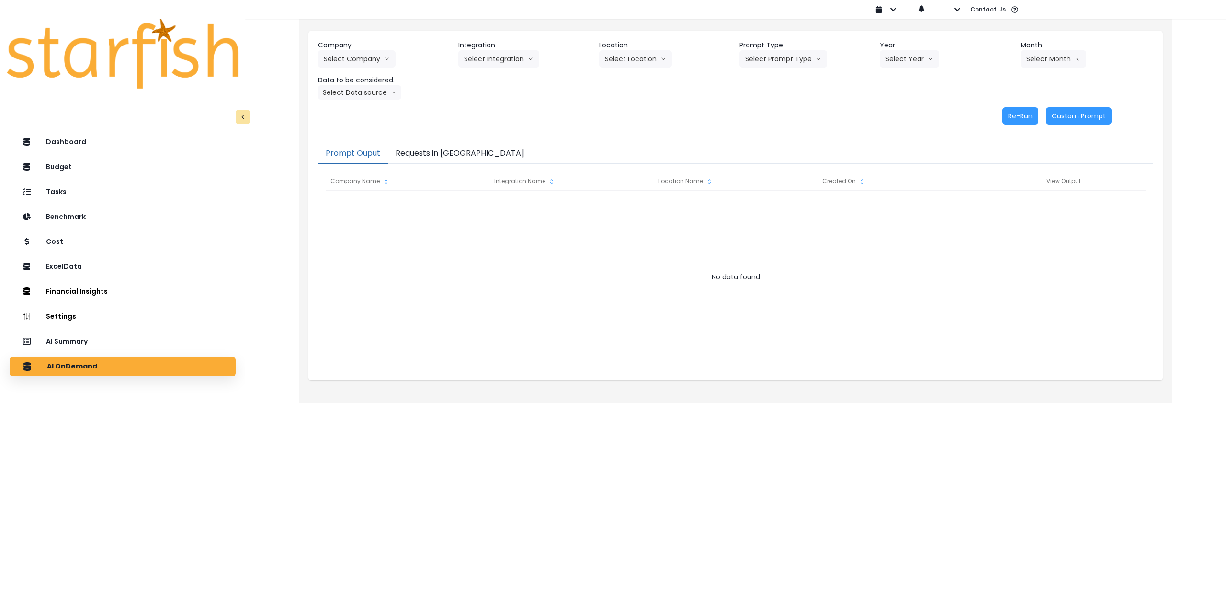
click at [445, 152] on button "Requests in [GEOGRAPHIC_DATA]" at bounding box center [460, 154] width 144 height 20
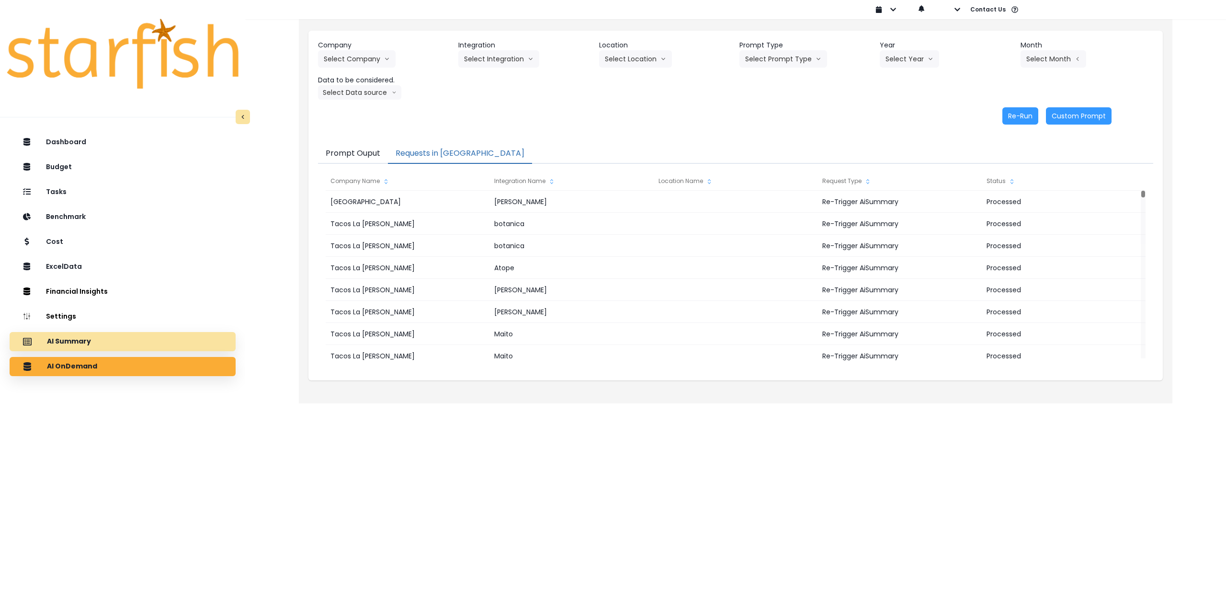
click at [159, 347] on div "AI Summary" at bounding box center [122, 341] width 211 height 20
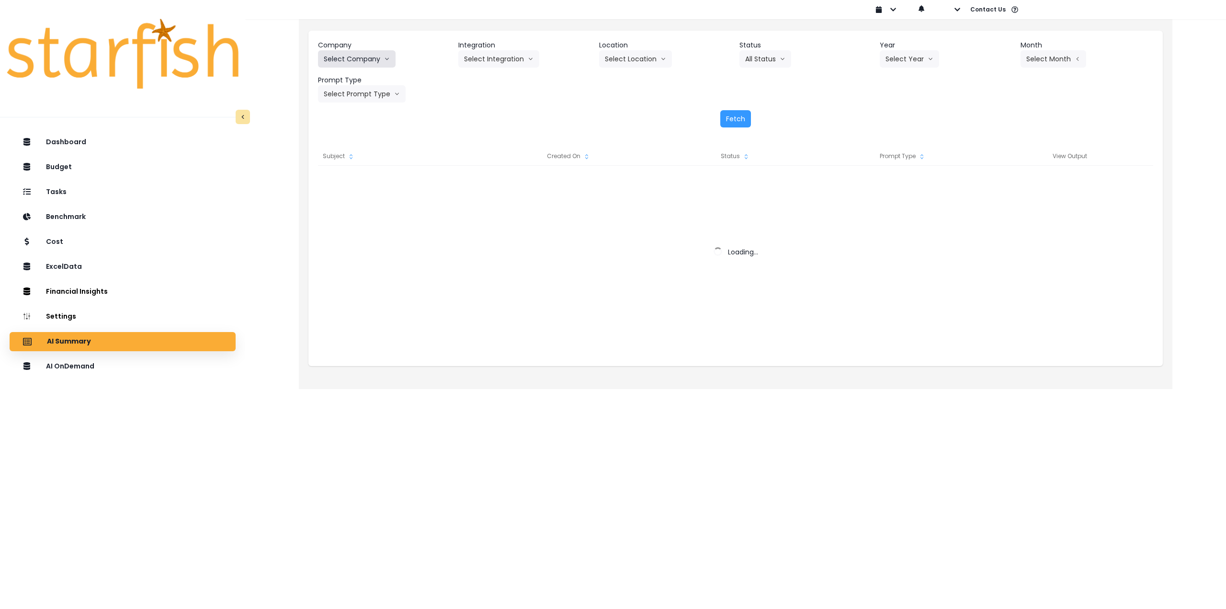
click at [353, 54] on button "Select Company" at bounding box center [357, 58] width 78 height 17
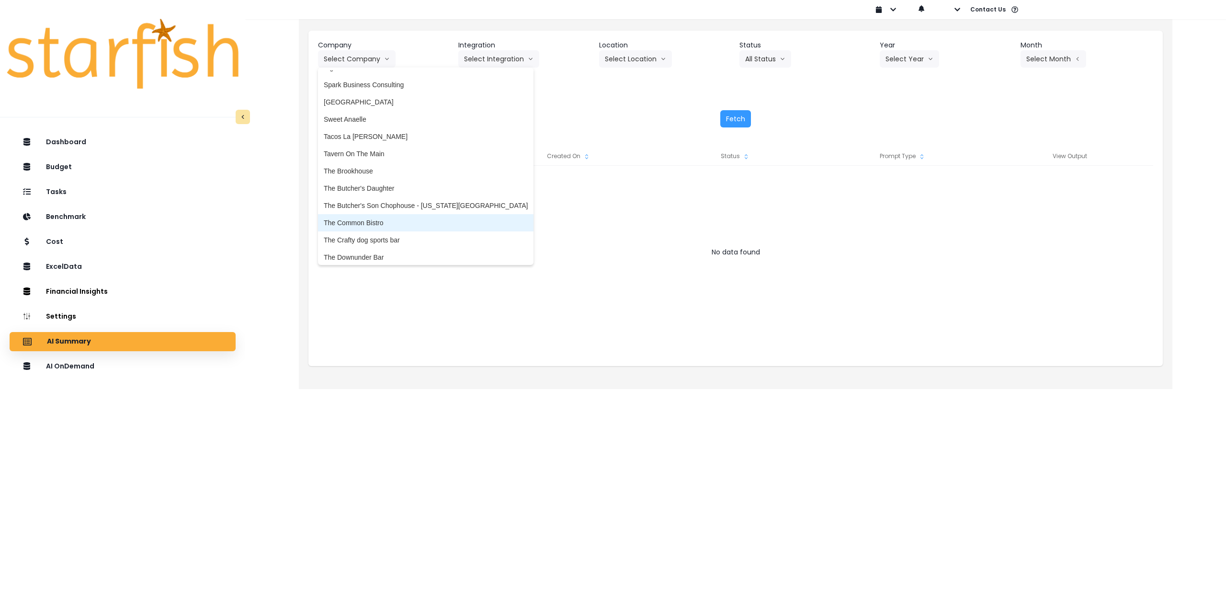
scroll to position [1868, 0]
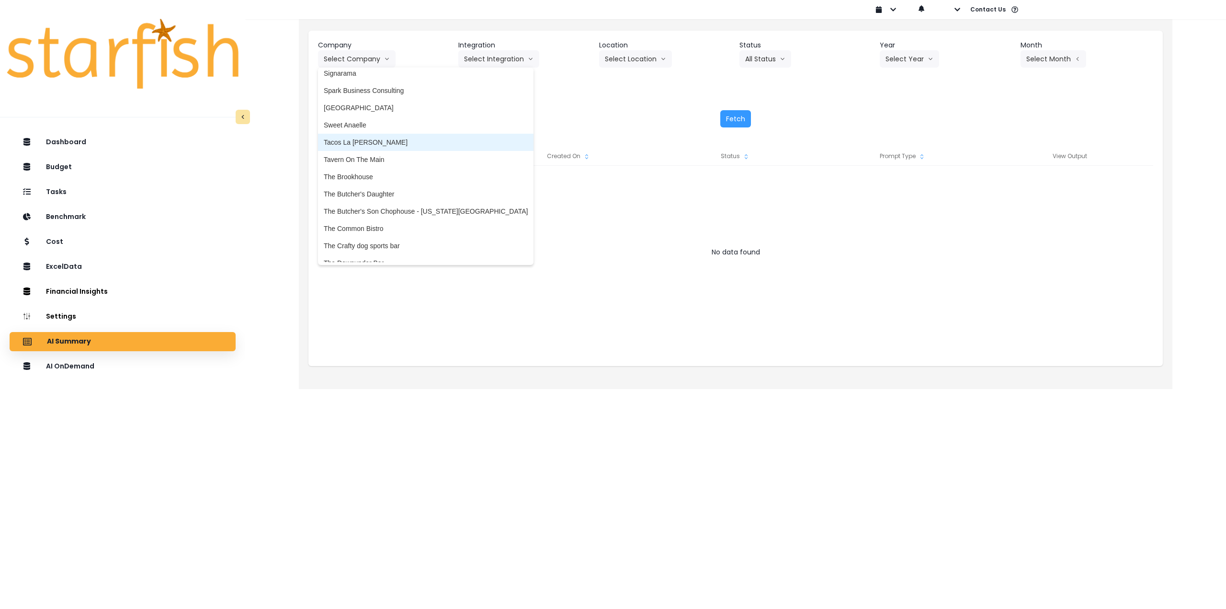
click at [362, 143] on span "Tacos La [PERSON_NAME]" at bounding box center [426, 142] width 204 height 10
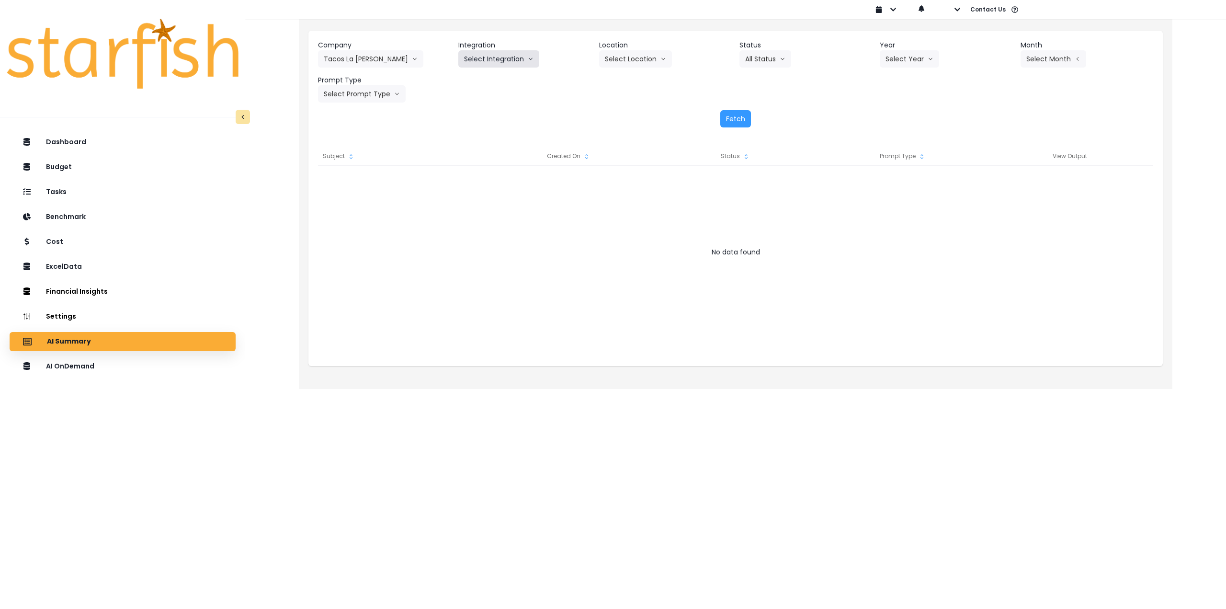
click at [502, 58] on button "Select Integration" at bounding box center [498, 58] width 81 height 17
click at [489, 131] on span "botanica" at bounding box center [491, 131] width 55 height 10
click at [629, 62] on button "Select Location" at bounding box center [635, 58] width 73 height 17
click at [623, 86] on li "All Locations" at bounding box center [623, 78] width 49 height 17
click at [894, 57] on button "Select Year" at bounding box center [909, 58] width 59 height 17
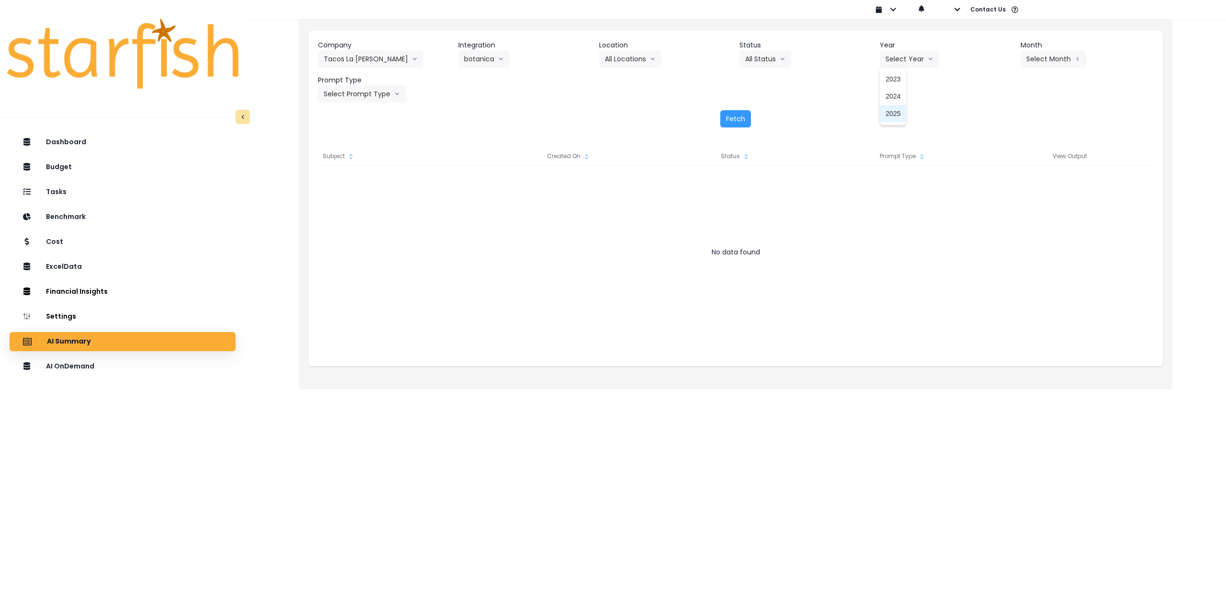
click at [893, 114] on span "2025" at bounding box center [893, 114] width 15 height 10
click at [1055, 56] on button "Select Month" at bounding box center [1054, 58] width 66 height 17
click at [999, 161] on span "July" at bounding box center [1005, 165] width 19 height 10
click at [369, 95] on button "Select Prompt Type" at bounding box center [362, 93] width 88 height 17
click at [349, 180] on span "Monthly Summary" at bounding box center [351, 183] width 54 height 10
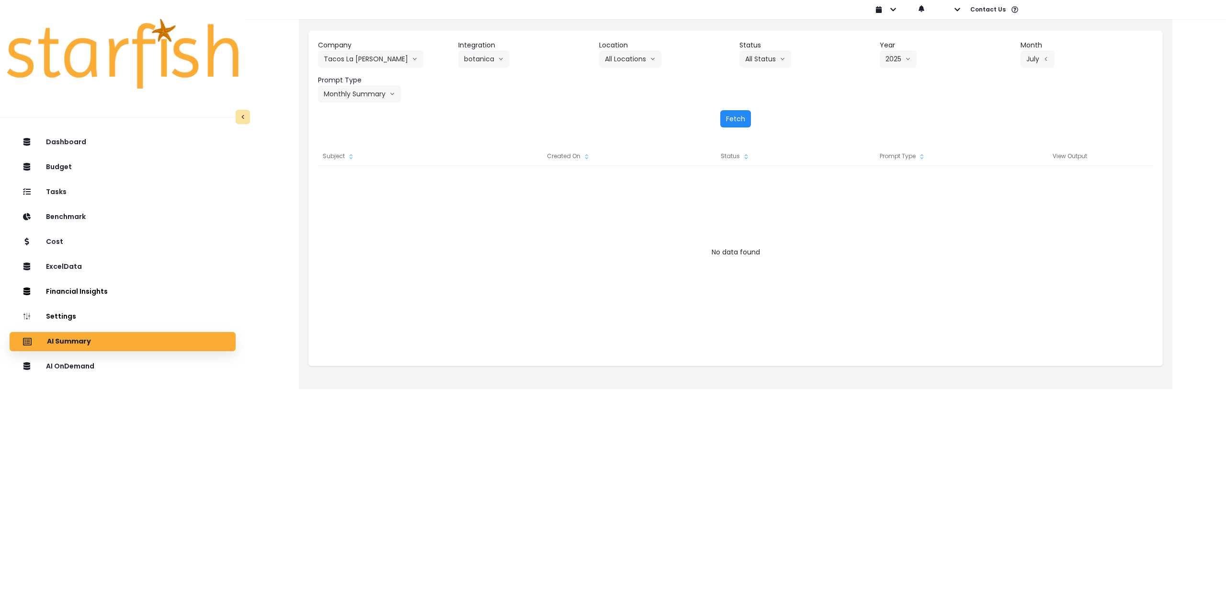
click at [733, 117] on button "Fetch" at bounding box center [735, 118] width 31 height 17
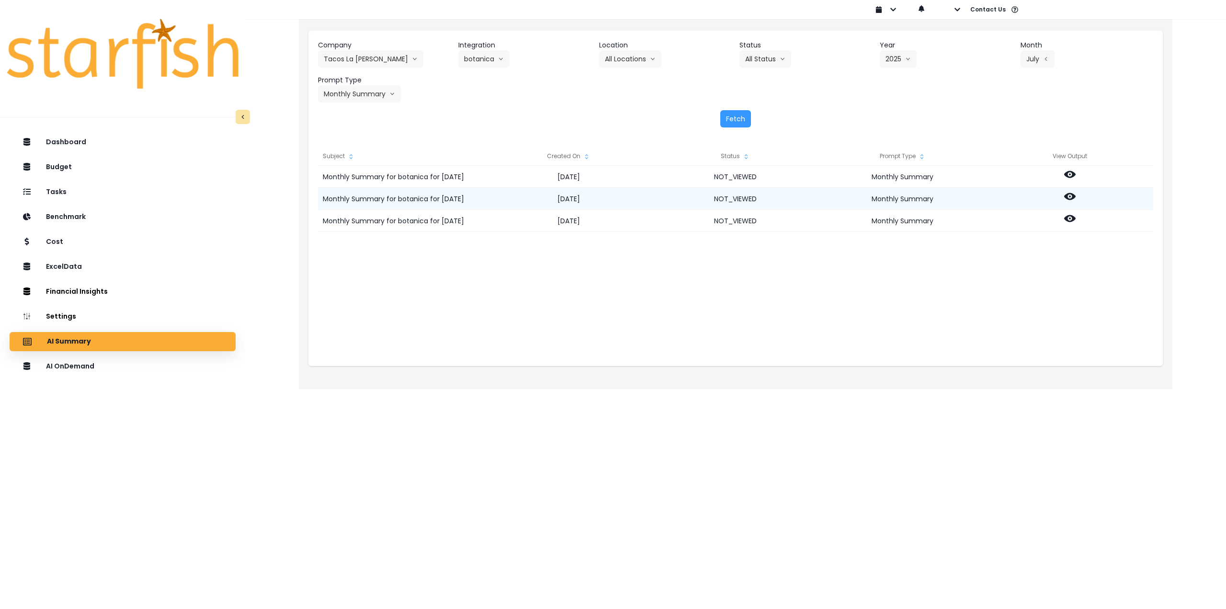
click at [1074, 195] on icon at bounding box center [1069, 196] width 11 height 7
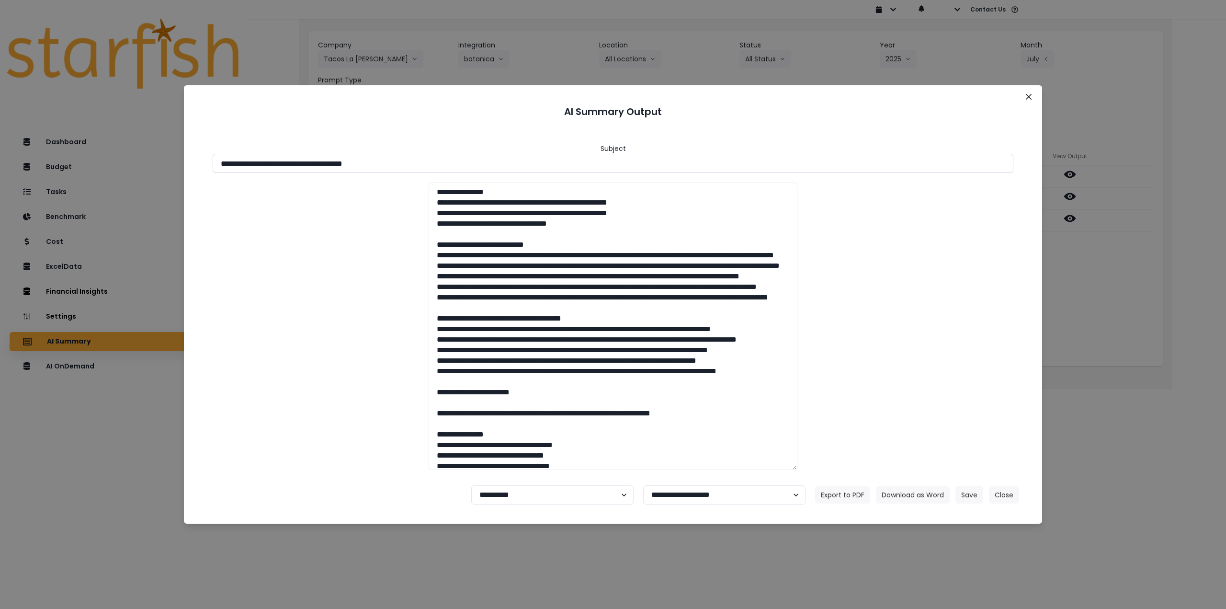
drag, startPoint x: 303, startPoint y: 162, endPoint x: 527, endPoint y: 171, distance: 223.9
click at [527, 171] on input "**********" at bounding box center [613, 163] width 801 height 19
click at [306, 169] on input "**********" at bounding box center [613, 163] width 801 height 19
drag, startPoint x: 306, startPoint y: 161, endPoint x: 472, endPoint y: 170, distance: 166.9
click at [472, 170] on input "**********" at bounding box center [613, 163] width 801 height 19
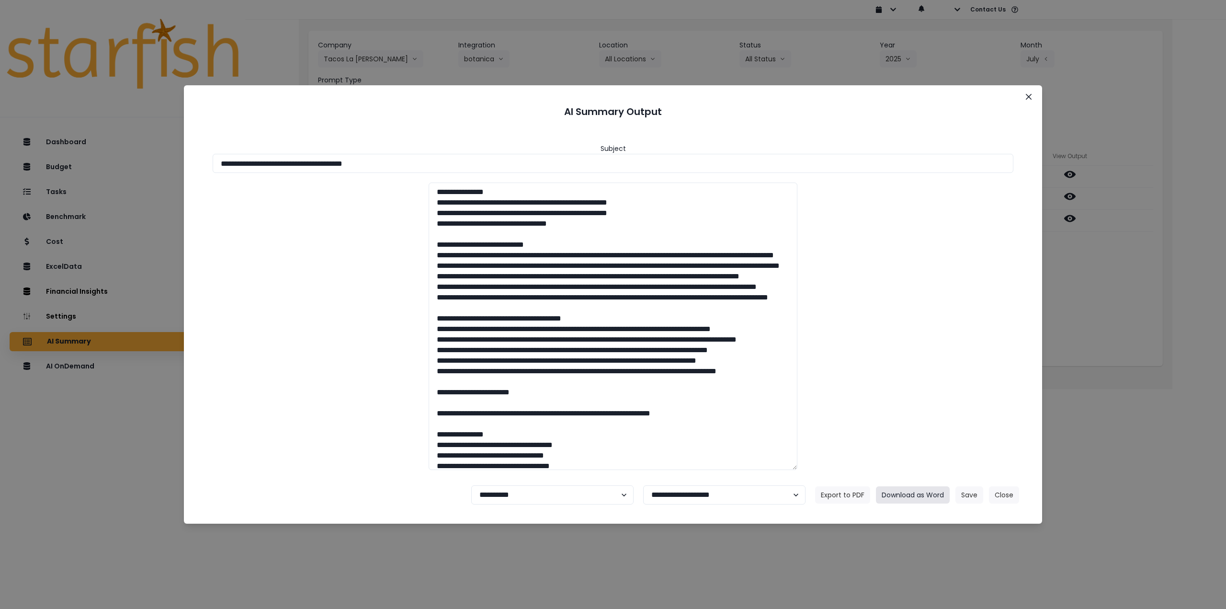
click at [914, 494] on button "Download as Word" at bounding box center [913, 494] width 74 height 17
click at [1125, 340] on div "**********" at bounding box center [613, 304] width 1226 height 609
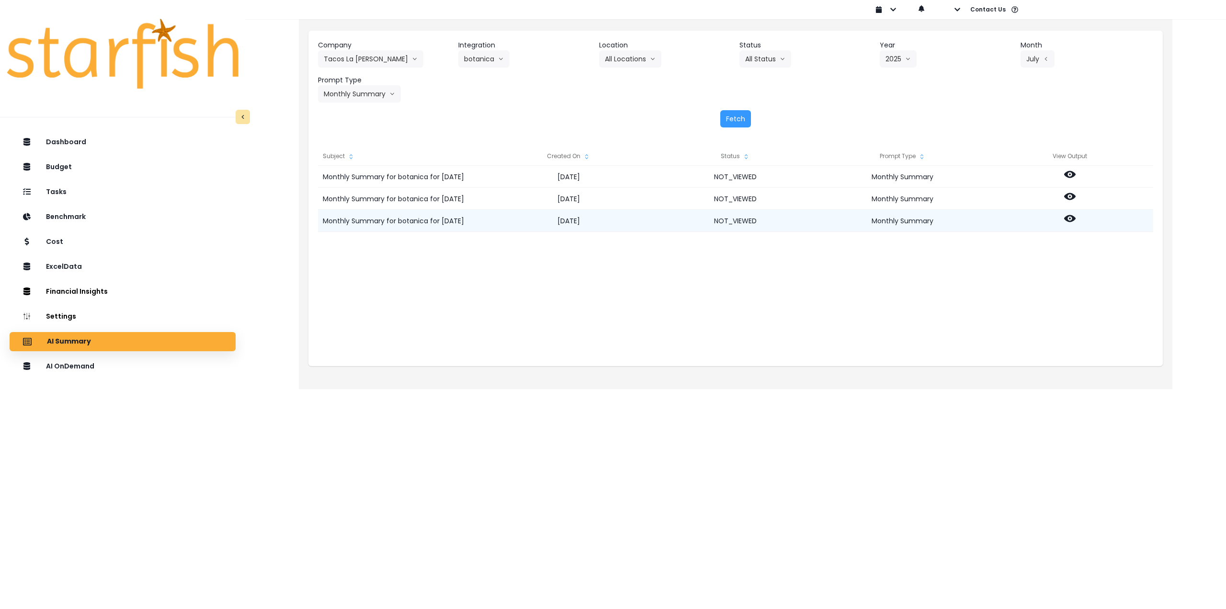
click at [1070, 213] on icon at bounding box center [1069, 218] width 11 height 11
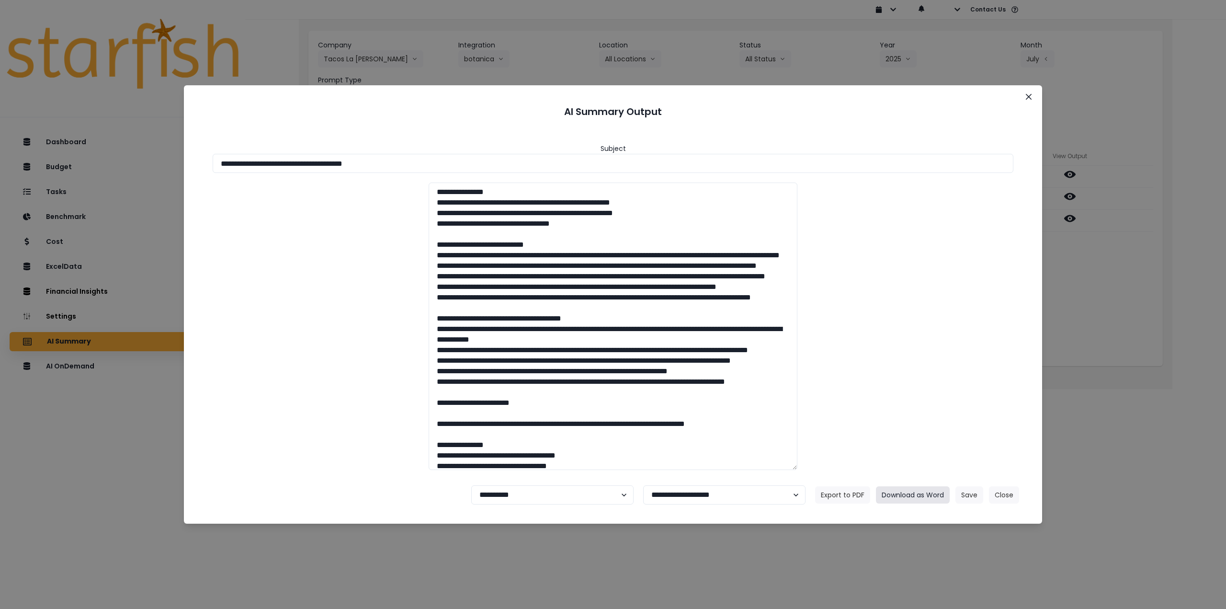
click at [925, 498] on button "Download as Word" at bounding box center [913, 494] width 74 height 17
click at [542, 492] on select "**********" at bounding box center [552, 494] width 162 height 19
select select "********"
click at [471, 485] on select "**********" at bounding box center [552, 494] width 162 height 19
click at [968, 497] on button "Save" at bounding box center [970, 494] width 28 height 17
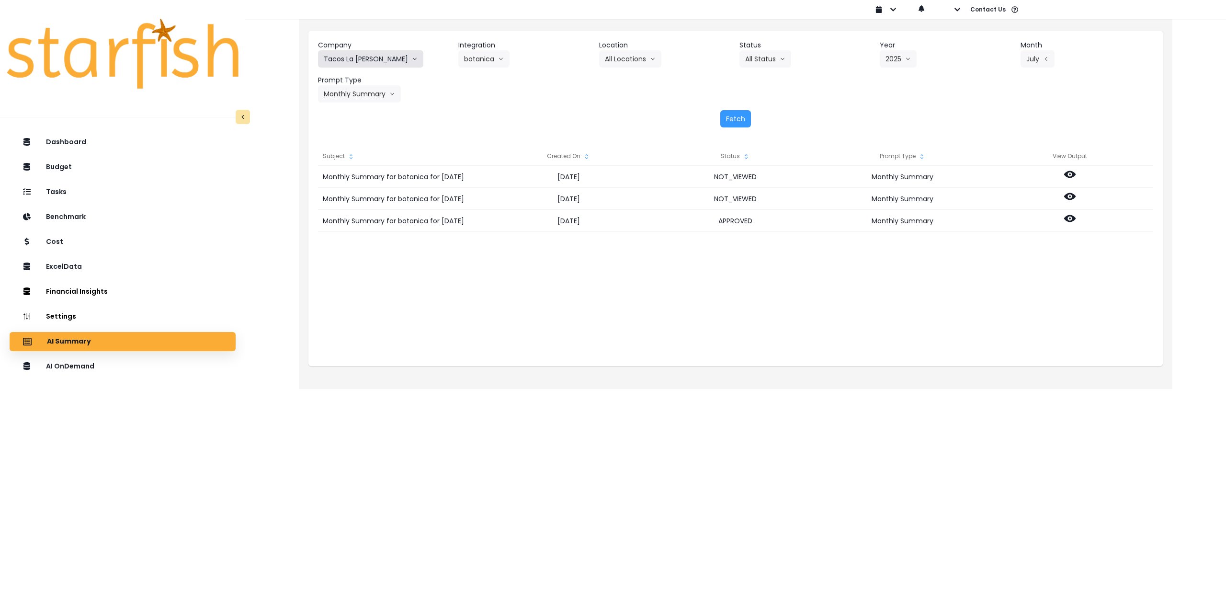
click at [343, 56] on button "Tacos La [PERSON_NAME]" at bounding box center [370, 58] width 105 height 17
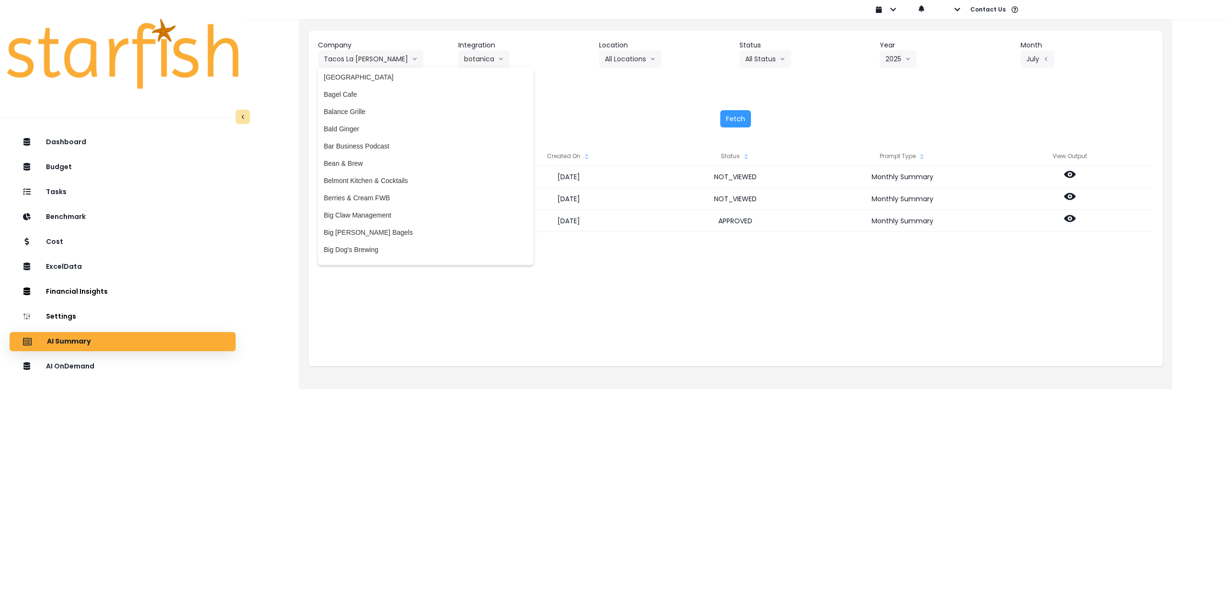
scroll to position [0, 0]
click at [360, 101] on li "[GEOGRAPHIC_DATA]" at bounding box center [426, 96] width 216 height 17
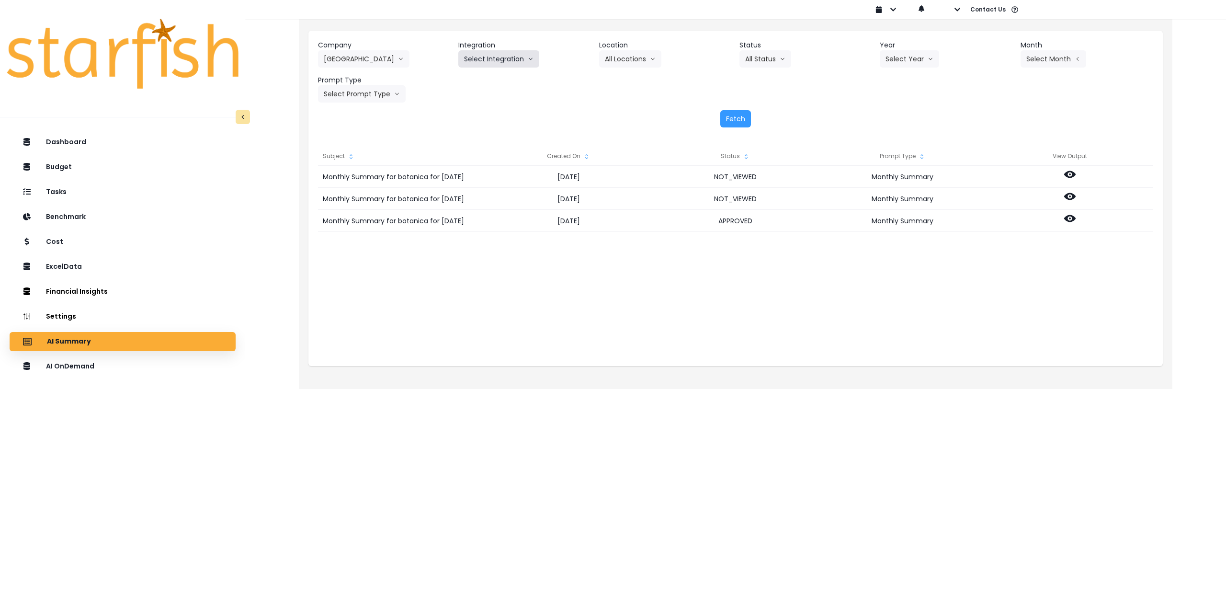
click at [490, 52] on button "Select Integration" at bounding box center [498, 58] width 81 height 17
click at [483, 75] on span "[PERSON_NAME]" at bounding box center [491, 79] width 55 height 10
click at [652, 60] on button "Select Location" at bounding box center [635, 58] width 73 height 17
click at [634, 76] on span "All Locations" at bounding box center [624, 79] width 38 height 10
click at [896, 54] on button "Select Year" at bounding box center [909, 58] width 59 height 17
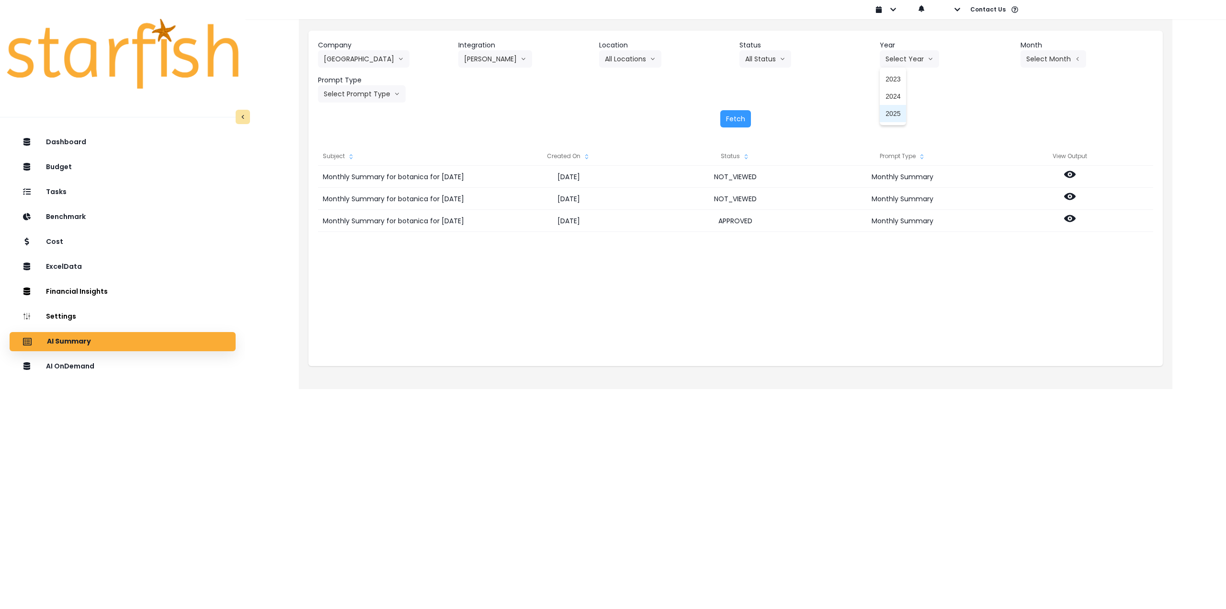
click at [894, 113] on span "2025" at bounding box center [893, 114] width 15 height 10
click at [1049, 59] on button "Select Month" at bounding box center [1054, 58] width 66 height 17
click at [996, 167] on span "July" at bounding box center [1005, 165] width 19 height 10
click at [737, 65] on div "Company Asti 86 Costs Asti Bagel Cafe Balance Grille Bald Ginger Bar Business P…" at bounding box center [735, 71] width 835 height 62
click at [329, 94] on button "Select Prompt Type" at bounding box center [362, 93] width 88 height 17
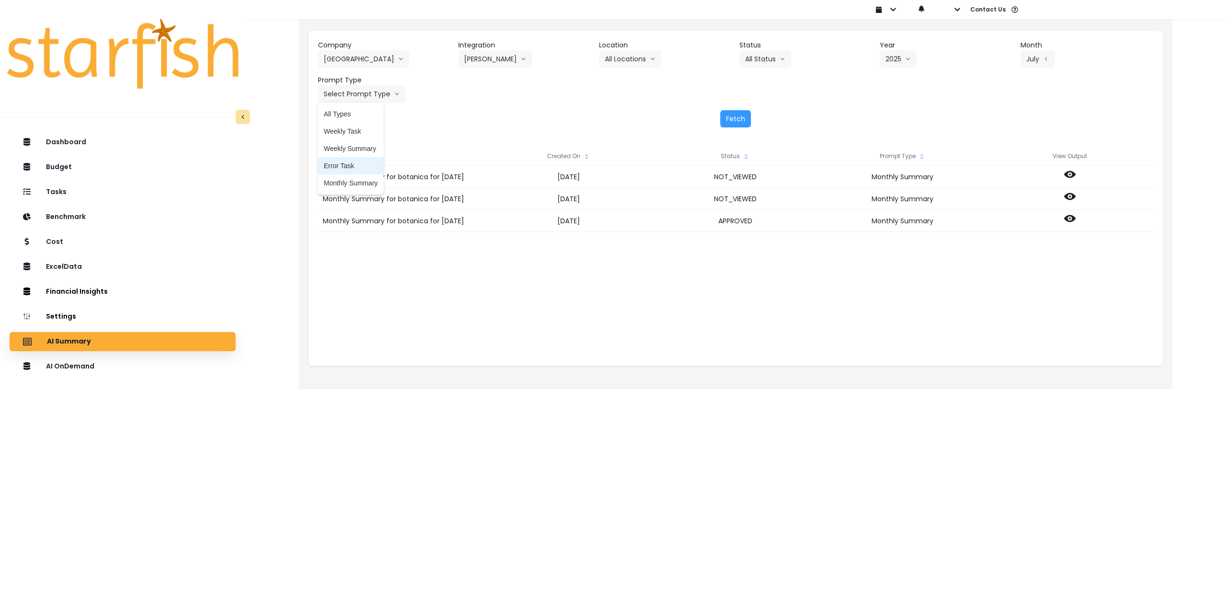
click at [335, 167] on span "Error Task" at bounding box center [351, 166] width 54 height 10
click at [726, 119] on button "Fetch" at bounding box center [735, 118] width 31 height 17
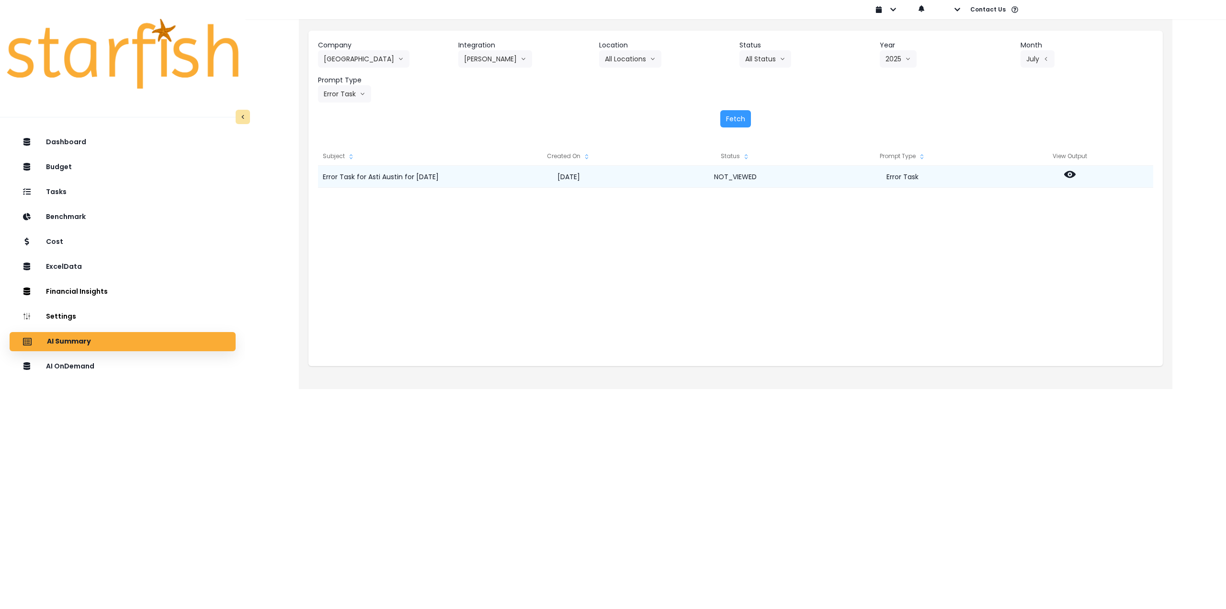
click at [1073, 174] on icon at bounding box center [1069, 174] width 11 height 7
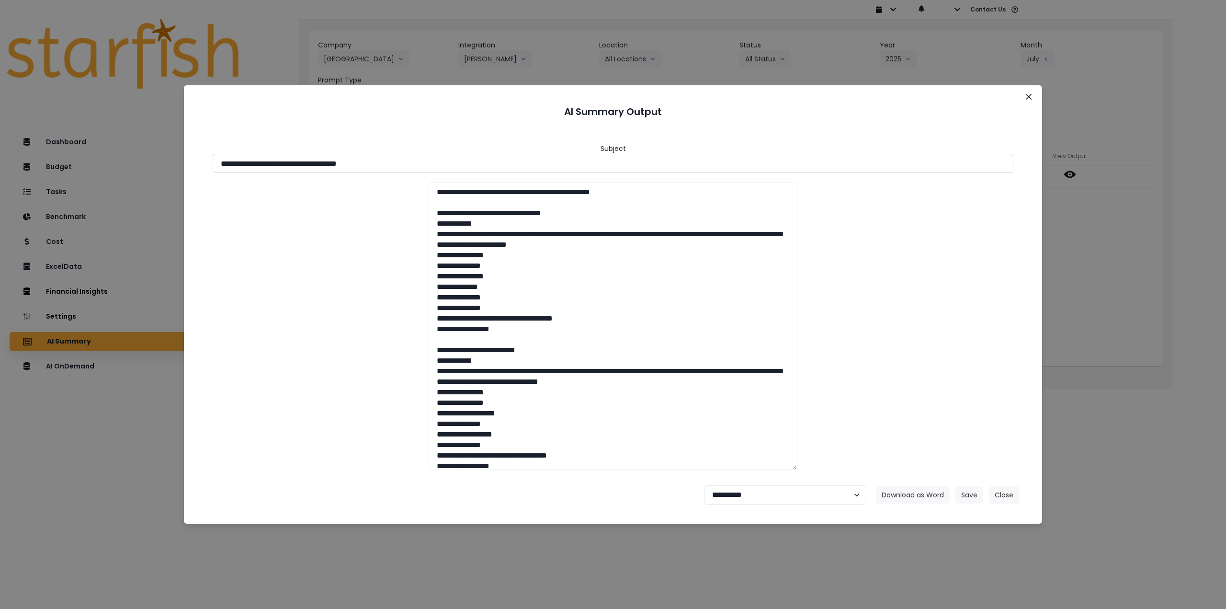
drag, startPoint x: 274, startPoint y: 161, endPoint x: 389, endPoint y: 163, distance: 115.0
click at [389, 163] on input "**********" at bounding box center [613, 163] width 801 height 19
click at [916, 494] on button "Download as Word" at bounding box center [913, 494] width 74 height 17
click at [243, 315] on div at bounding box center [613, 325] width 820 height 287
click at [764, 498] on select "**********" at bounding box center [785, 494] width 162 height 19
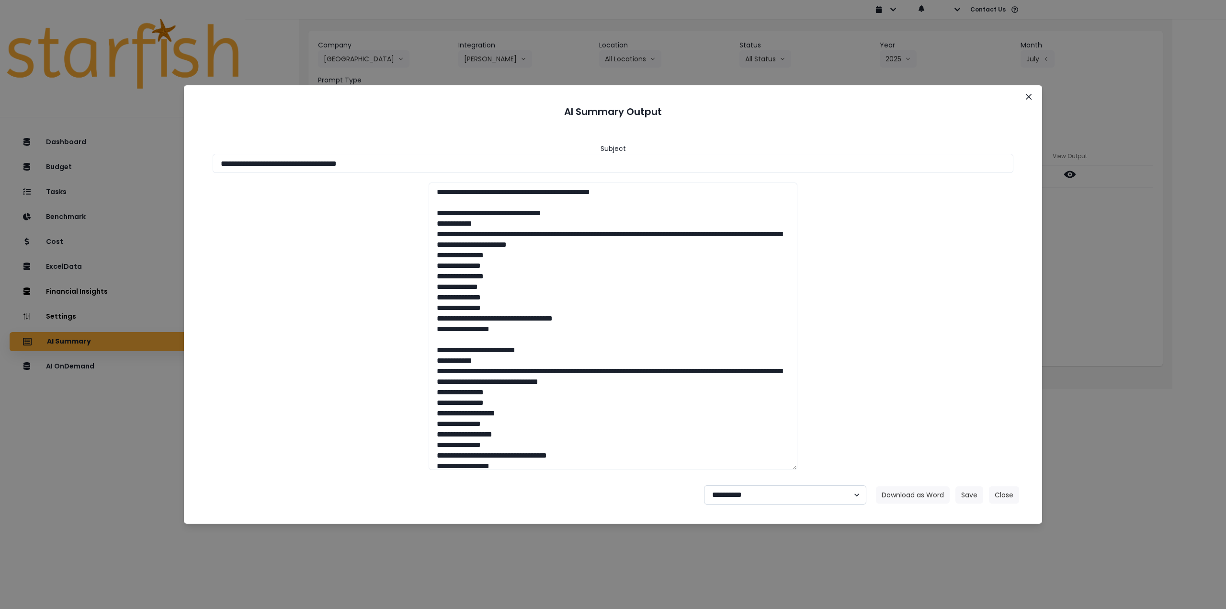
select select "********"
click at [704, 485] on select "**********" at bounding box center [785, 494] width 162 height 19
click at [961, 488] on button "Save" at bounding box center [970, 494] width 28 height 17
